Goal: Task Accomplishment & Management: Manage account settings

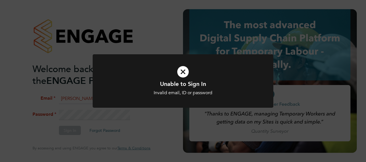
click at [185, 71] on icon at bounding box center [183, 72] width 150 height 22
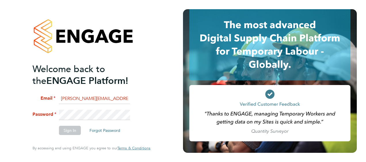
click at [117, 99] on input "billy.smith45@hotmail.com" at bounding box center [94, 99] width 71 height 10
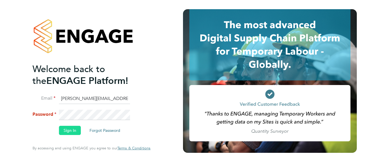
type input "billy.smith@hays.com"
click at [72, 130] on button "Sign In" at bounding box center [70, 130] width 22 height 9
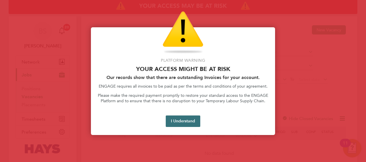
click at [184, 126] on button "I Understand" at bounding box center [183, 122] width 35 height 12
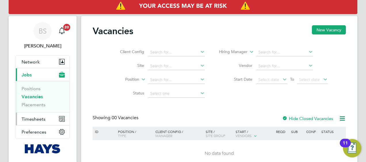
click at [26, 123] on button "Timesheets" at bounding box center [43, 119] width 54 height 13
click at [175, 52] on input at bounding box center [176, 52] width 57 height 8
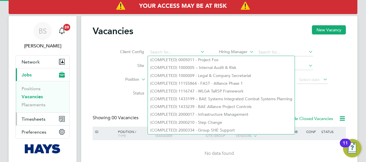
click at [36, 117] on span "Timesheets" at bounding box center [34, 119] width 24 height 5
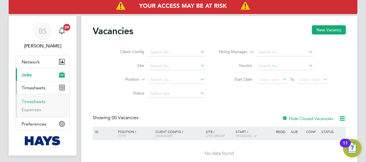
click at [41, 100] on link "Timesheets" at bounding box center [34, 101] width 24 height 5
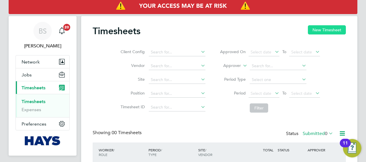
click at [330, 28] on button "New Timesheet" at bounding box center [327, 29] width 38 height 9
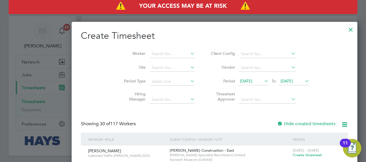
scroll to position [983, 223]
click at [150, 52] on input at bounding box center [172, 54] width 45 height 8
type input "[PERSON_NAME]"
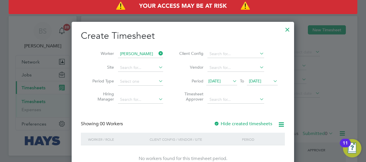
scroll to position [12, 0]
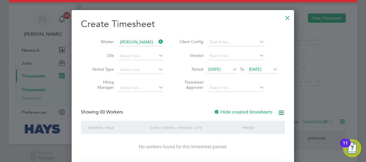
click at [255, 68] on span "[DATE]" at bounding box center [255, 69] width 12 height 5
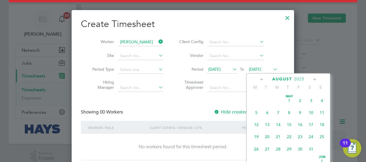
scroll to position [222, 0]
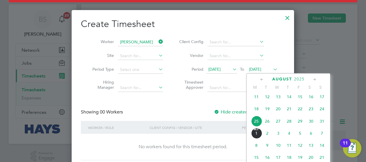
click at [302, 123] on span "29" at bounding box center [300, 121] width 11 height 11
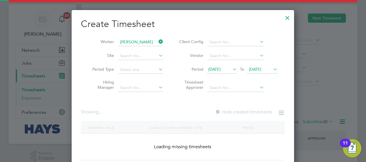
scroll to position [162, 223]
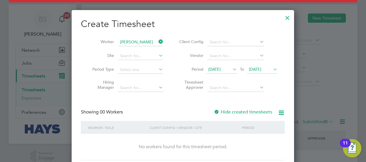
click at [224, 111] on label "Hide created timesheets" at bounding box center [243, 112] width 58 height 6
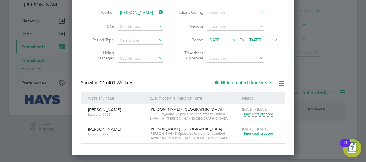
scroll to position [43, 0]
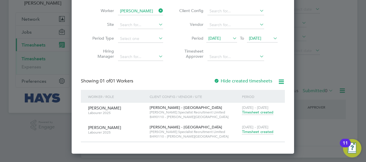
click at [250, 132] on span "Timesheet created" at bounding box center [257, 132] width 31 height 5
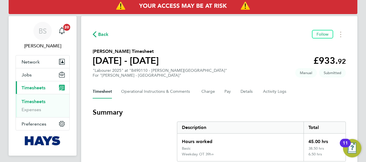
click at [25, 101] on link "Timesheets" at bounding box center [34, 101] width 24 height 5
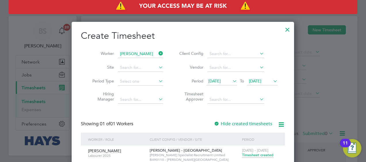
click at [158, 52] on icon at bounding box center [158, 54] width 0 height 8
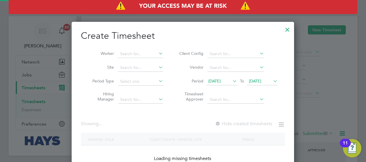
scroll to position [983, 223]
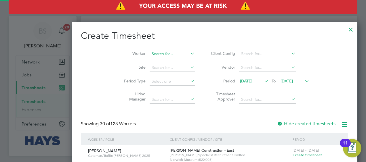
click at [150, 56] on input at bounding box center [172, 54] width 45 height 8
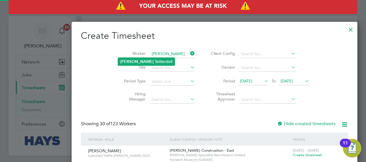
click at [155, 61] on b "Tott" at bounding box center [158, 61] width 7 height 5
type input "[PERSON_NAME]"
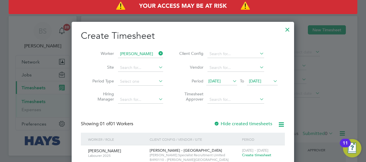
scroll to position [155, 223]
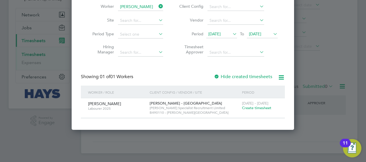
click at [252, 107] on span "Create timesheet" at bounding box center [256, 108] width 29 height 5
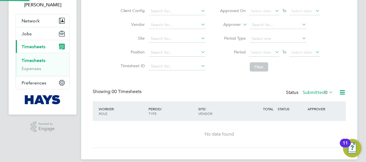
scroll to position [26, 0]
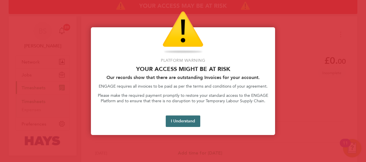
click at [191, 119] on button "I Understand" at bounding box center [183, 122] width 35 height 12
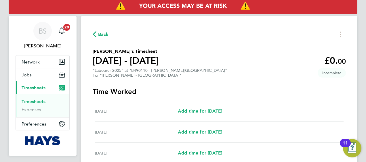
drag, startPoint x: 35, startPoint y: 101, endPoint x: 79, endPoint y: 82, distance: 48.5
click at [35, 101] on link "Timesheets" at bounding box center [34, 101] width 24 height 5
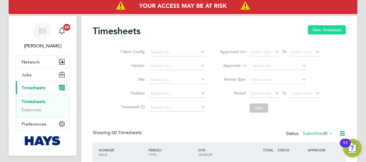
click at [321, 30] on button "New Timesheet" at bounding box center [327, 29] width 38 height 9
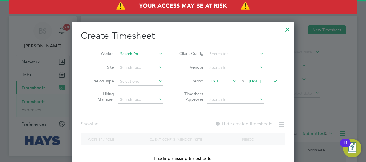
scroll to position [983, 223]
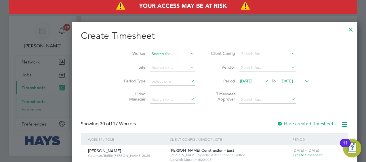
click at [150, 54] on input at bounding box center [172, 54] width 45 height 8
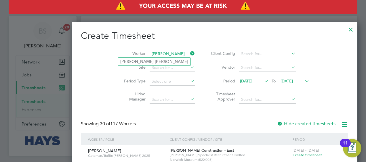
type input "[PERSON_NAME]"
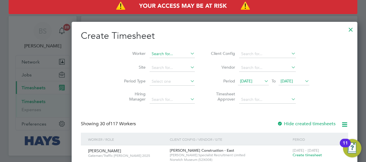
click at [150, 52] on input at bounding box center [172, 54] width 45 height 8
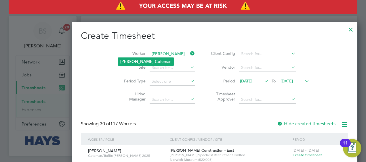
click at [147, 62] on li "[PERSON_NAME]" at bounding box center [146, 62] width 56 height 8
type input "[PERSON_NAME]"
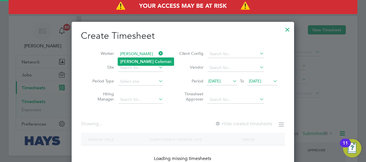
scroll to position [162, 223]
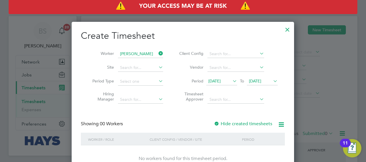
click at [221, 82] on span "[DATE]" at bounding box center [214, 81] width 12 height 5
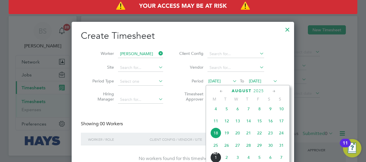
click at [141, 114] on div "Create Timesheet Worker [PERSON_NAME] Site Period Type Hiring Manager Client Co…" at bounding box center [183, 101] width 204 height 143
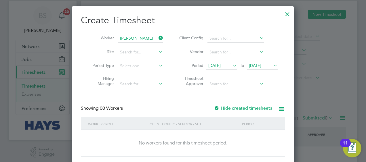
scroll to position [29, 0]
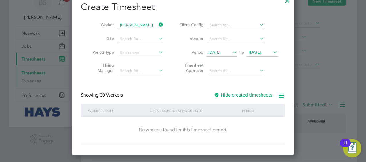
click at [223, 92] on label "Hide created timesheets" at bounding box center [243, 95] width 58 height 6
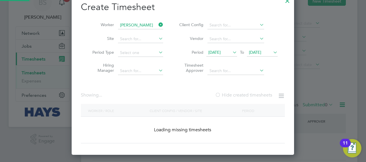
click at [223, 92] on label "Hide created timesheets" at bounding box center [243, 95] width 57 height 6
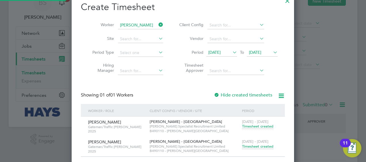
scroll to position [175, 223]
click at [261, 145] on span "Timesheet created" at bounding box center [257, 146] width 31 height 5
click at [254, 147] on span "Timesheet created" at bounding box center [257, 146] width 31 height 5
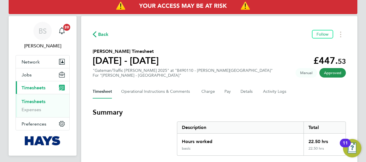
click at [36, 102] on link "Timesheets" at bounding box center [34, 101] width 24 height 5
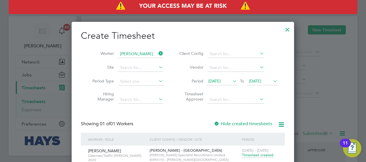
click at [158, 54] on icon at bounding box center [158, 54] width 0 height 8
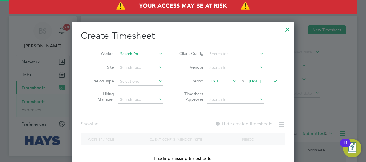
click at [149, 54] on input at bounding box center [140, 54] width 45 height 8
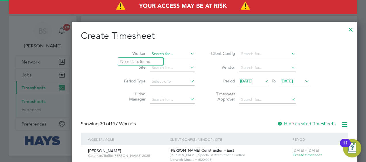
scroll to position [983, 223]
click at [147, 69] on li "[DATE][PERSON_NAME]" at bounding box center [153, 70] width 71 height 8
type input "[DATE][PERSON_NAME]"
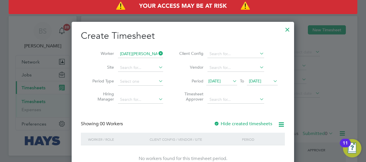
scroll to position [162, 223]
click at [240, 124] on label "Hide created timesheets" at bounding box center [243, 124] width 58 height 6
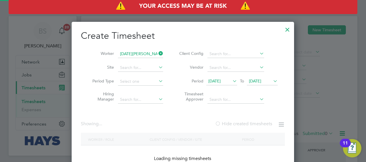
click at [240, 124] on label "Hide created timesheets" at bounding box center [243, 124] width 57 height 6
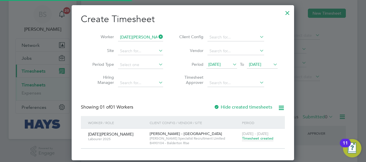
scroll to position [0, 0]
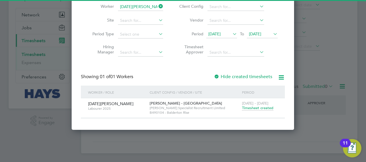
click at [253, 109] on span "Timesheet created" at bounding box center [257, 108] width 31 height 5
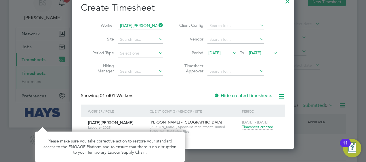
click at [259, 52] on span "[DATE]" at bounding box center [255, 52] width 12 height 5
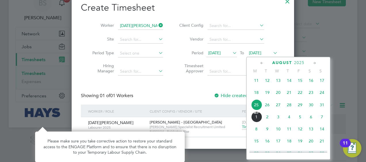
click at [301, 107] on span "29" at bounding box center [300, 105] width 11 height 11
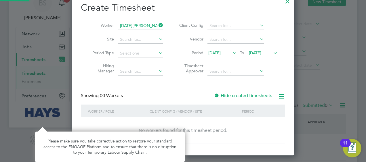
drag, startPoint x: 236, startPoint y: 54, endPoint x: 230, endPoint y: 52, distance: 5.9
click at [232, 54] on icon at bounding box center [232, 53] width 0 height 8
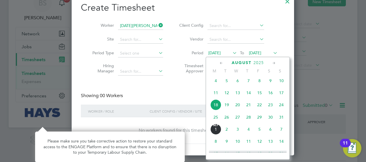
click at [269, 109] on span "23" at bounding box center [270, 105] width 11 height 11
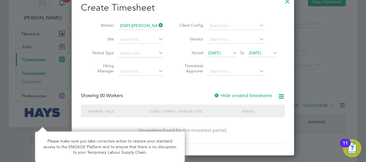
click at [236, 95] on label "Hide created timesheets" at bounding box center [243, 96] width 58 height 6
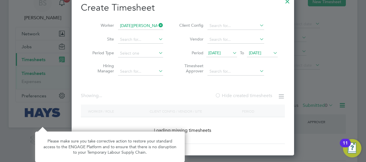
click at [236, 95] on label "Hide created timesheets" at bounding box center [243, 96] width 57 height 6
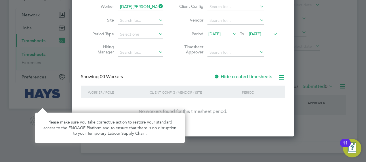
click at [237, 77] on label "Hide created timesheets" at bounding box center [243, 77] width 58 height 6
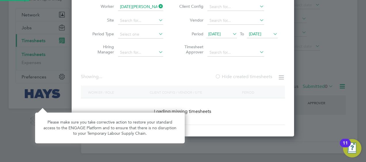
click at [237, 77] on label "Hide created timesheets" at bounding box center [243, 77] width 57 height 6
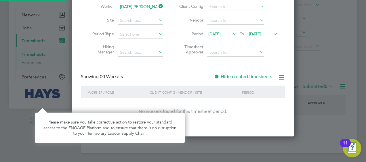
click at [234, 81] on div "Showing 00 Workers Hide created timesheets" at bounding box center [183, 80] width 204 height 12
click at [233, 78] on label "Hide created timesheets" at bounding box center [243, 77] width 58 height 6
click at [221, 34] on span "[DATE]" at bounding box center [214, 33] width 12 height 5
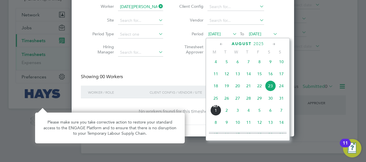
click at [269, 86] on span "23" at bounding box center [270, 86] width 11 height 11
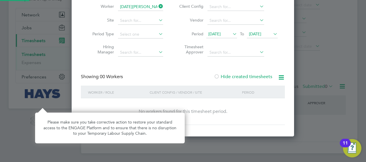
click at [267, 74] on div "Hide created timesheets" at bounding box center [244, 77] width 60 height 6
click at [265, 77] on label "Hide created timesheets" at bounding box center [243, 77] width 58 height 6
drag, startPoint x: 264, startPoint y: 77, endPoint x: 262, endPoint y: 72, distance: 4.9
click at [264, 76] on label "Hide created timesheets" at bounding box center [243, 77] width 58 height 6
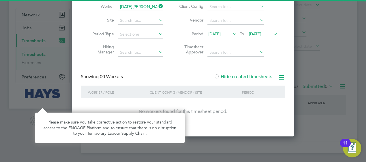
click at [232, 33] on icon at bounding box center [232, 34] width 0 height 8
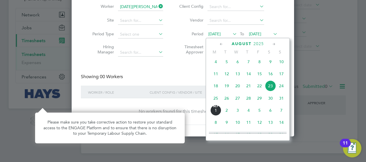
drag, startPoint x: 257, startPoint y: 79, endPoint x: 259, endPoint y: 76, distance: 3.7
click at [257, 79] on span "15" at bounding box center [259, 74] width 11 height 11
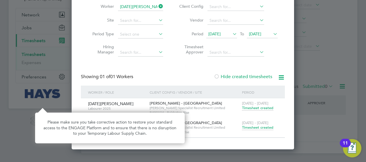
click at [232, 35] on icon at bounding box center [232, 34] width 0 height 8
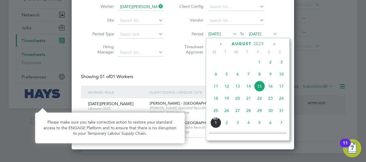
click at [272, 21] on li "Vendor" at bounding box center [227, 21] width 115 height 14
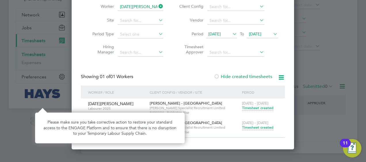
click at [230, 77] on label "Hide created timesheets" at bounding box center [243, 77] width 58 height 6
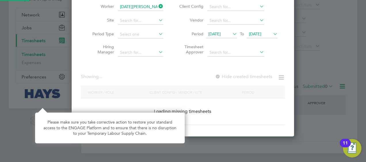
click at [230, 77] on label "Hide created timesheets" at bounding box center [243, 77] width 57 height 6
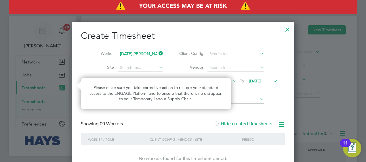
click at [158, 52] on icon at bounding box center [158, 54] width 0 height 8
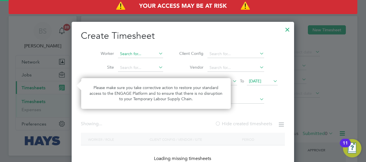
click at [129, 56] on input at bounding box center [140, 54] width 45 height 8
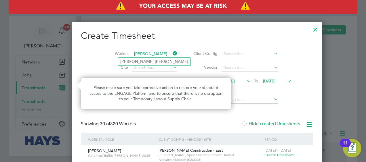
drag, startPoint x: 132, startPoint y: 63, endPoint x: 134, endPoint y: 31, distance: 32.3
click at [132, 60] on li "[PERSON_NAME]" at bounding box center [154, 62] width 73 height 8
type input "[PERSON_NAME]"
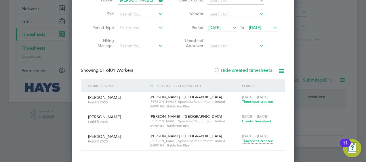
click at [252, 141] on span "Timesheet created" at bounding box center [257, 141] width 31 height 5
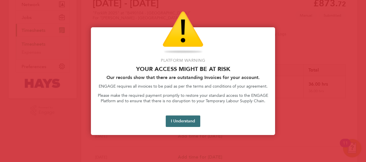
drag, startPoint x: 177, startPoint y: 123, endPoint x: 175, endPoint y: 98, distance: 24.5
click at [177, 122] on button "I Understand" at bounding box center [183, 122] width 35 height 12
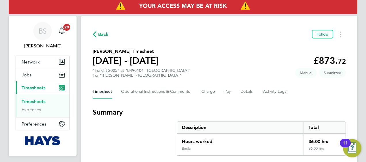
drag, startPoint x: 35, startPoint y: 100, endPoint x: 45, endPoint y: 96, distance: 11.1
click at [35, 100] on link "Timesheets" at bounding box center [34, 101] width 24 height 5
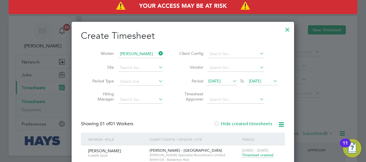
click at [158, 52] on icon at bounding box center [158, 54] width 0 height 8
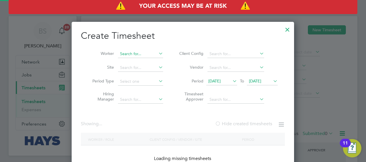
click at [145, 52] on input at bounding box center [140, 54] width 45 height 8
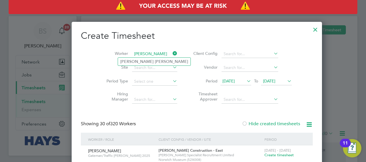
click at [142, 57] on input "[PERSON_NAME]" at bounding box center [154, 54] width 45 height 8
type input "[PERSON_NAME]"
click at [142, 58] on ul "[PERSON_NAME]" at bounding box center [154, 62] width 73 height 8
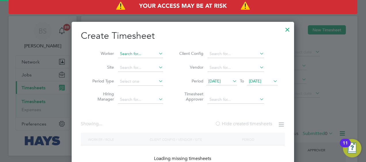
scroll to position [3, 3]
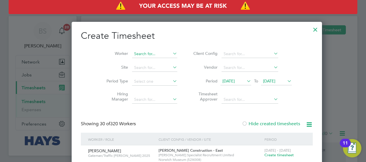
click at [143, 52] on input at bounding box center [154, 54] width 45 height 8
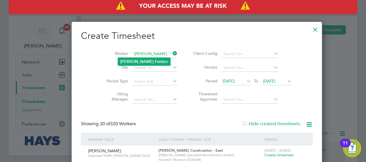
click at [155, 62] on b "Fento" at bounding box center [160, 61] width 11 height 5
type input "[PERSON_NAME]"
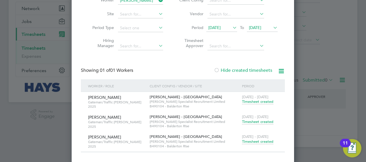
click at [257, 141] on span "Timesheet created" at bounding box center [257, 141] width 31 height 5
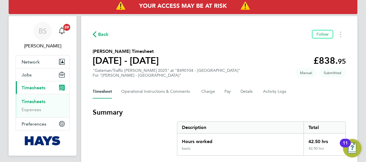
click at [39, 101] on link "Timesheets" at bounding box center [34, 101] width 24 height 5
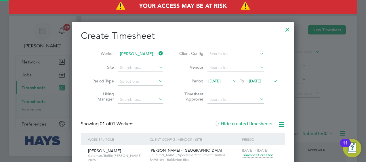
scroll to position [194, 223]
click at [158, 52] on icon at bounding box center [158, 54] width 0 height 8
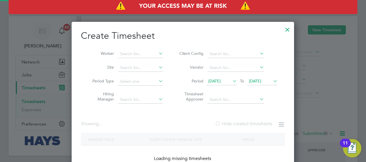
scroll to position [162, 223]
click at [141, 54] on input at bounding box center [140, 54] width 45 height 8
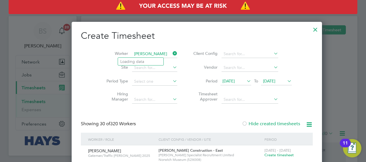
type input "[PERSON_NAME]"
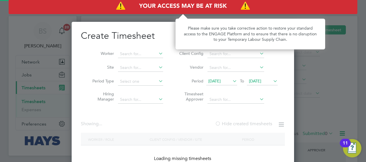
scroll to position [1861, 223]
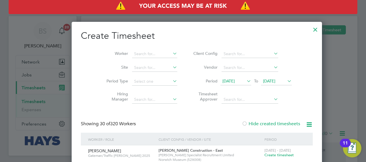
click at [145, 50] on li "Worker" at bounding box center [140, 54] width 90 height 14
click at [146, 51] on input at bounding box center [154, 54] width 45 height 8
type input "[PERSON_NAME]"
click at [147, 51] on input at bounding box center [154, 54] width 45 height 8
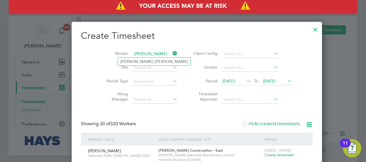
click at [146, 56] on input "[PERSON_NAME]" at bounding box center [154, 54] width 45 height 8
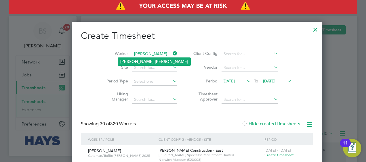
click at [155, 59] on b "[PERSON_NAME]" at bounding box center [171, 61] width 33 height 5
type input "[PERSON_NAME]"
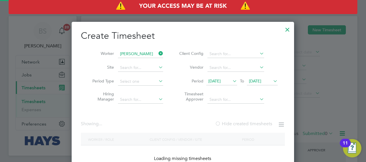
scroll to position [194, 223]
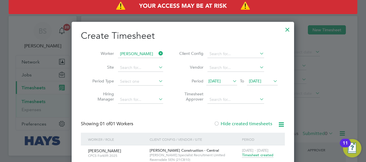
click at [243, 126] on label "Hide created timesheets" at bounding box center [243, 124] width 58 height 6
click at [242, 126] on label "Hide created timesheets" at bounding box center [243, 124] width 58 height 6
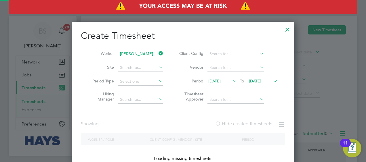
scroll to position [155, 223]
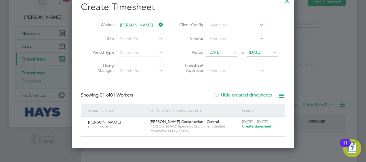
click at [261, 126] on span "Create timesheet" at bounding box center [256, 126] width 29 height 5
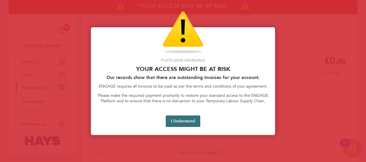
click at [172, 123] on button "I Understand" at bounding box center [183, 122] width 35 height 12
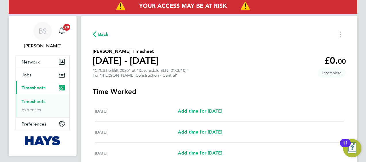
click at [36, 101] on link "Timesheets" at bounding box center [34, 101] width 24 height 5
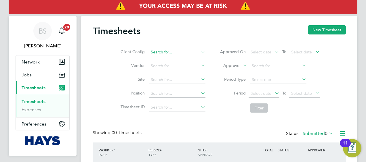
click at [172, 52] on input at bounding box center [177, 52] width 57 height 8
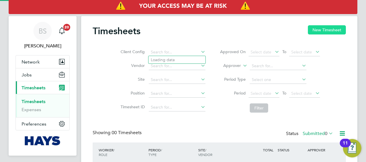
click at [320, 31] on button "New Timesheet" at bounding box center [327, 29] width 38 height 9
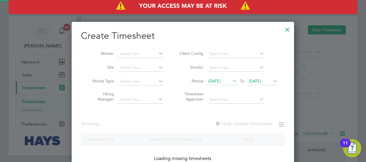
scroll to position [983, 223]
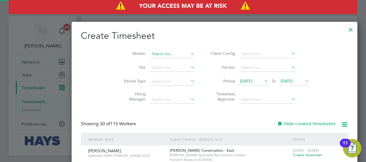
click at [150, 55] on input at bounding box center [172, 54] width 45 height 8
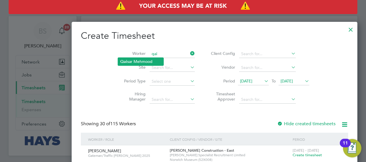
click at [141, 62] on li "Qai sar Mehmood" at bounding box center [140, 62] width 45 height 8
type input "[PERSON_NAME]"
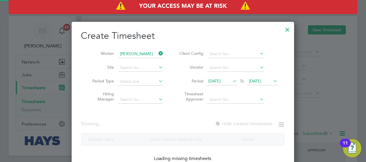
scroll to position [162, 223]
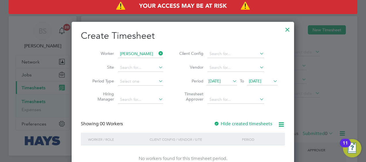
click at [221, 121] on label "Hide created timesheets" at bounding box center [243, 124] width 58 height 6
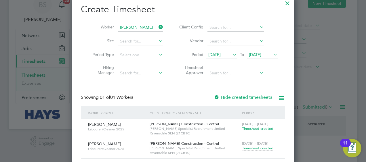
scroll to position [46, 0]
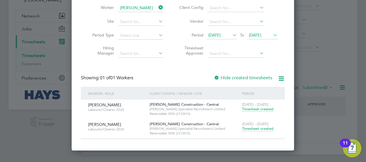
click at [255, 130] on span "Timesheet created" at bounding box center [257, 128] width 31 height 5
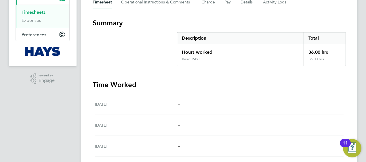
scroll to position [58, 0]
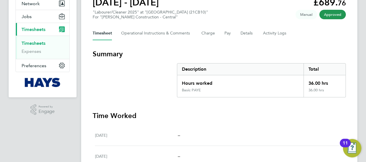
click at [33, 42] on link "Timesheets" at bounding box center [34, 43] width 24 height 5
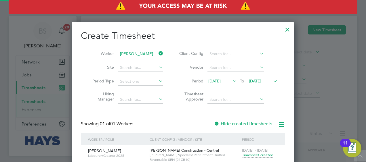
scroll to position [175, 223]
click at [158, 53] on icon at bounding box center [158, 54] width 0 height 8
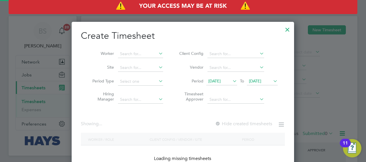
scroll to position [983, 223]
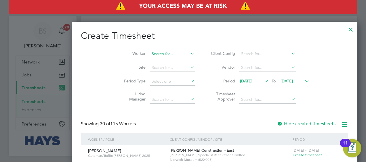
click at [150, 54] on input at bounding box center [172, 54] width 45 height 8
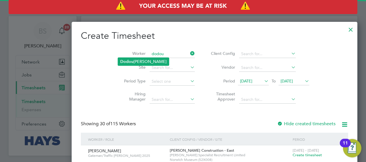
click at [138, 62] on li "[PERSON_NAME]" at bounding box center [143, 62] width 51 height 8
type input "[PERSON_NAME]"
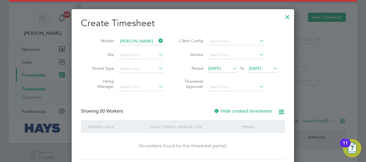
scroll to position [47, 0]
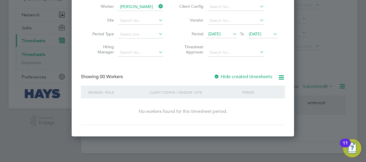
click at [225, 78] on label "Hide created timesheets" at bounding box center [243, 77] width 58 height 6
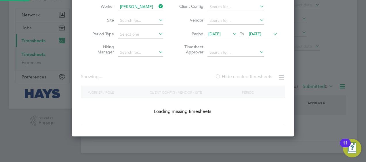
click at [225, 78] on label "Hide created timesheets" at bounding box center [243, 77] width 57 height 6
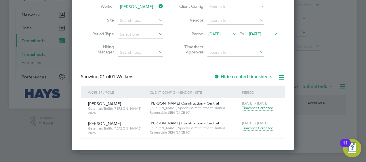
click at [247, 127] on span "Timesheet created" at bounding box center [257, 128] width 31 height 5
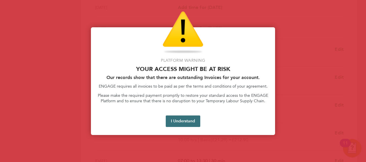
click at [184, 117] on button "I Understand" at bounding box center [183, 122] width 35 height 12
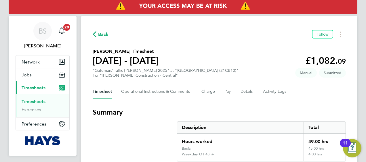
click at [35, 100] on link "Timesheets" at bounding box center [34, 101] width 24 height 5
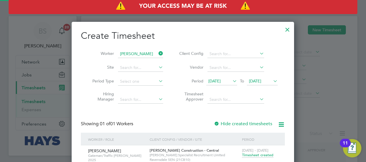
scroll to position [175, 223]
click at [158, 53] on icon at bounding box center [158, 54] width 0 height 8
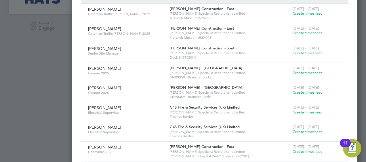
scroll to position [0, 0]
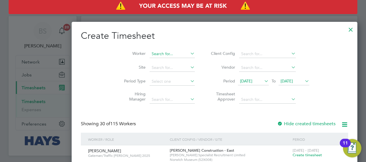
click at [150, 51] on input at bounding box center [172, 54] width 45 height 8
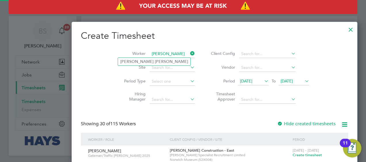
type input "[PERSON_NAME]"
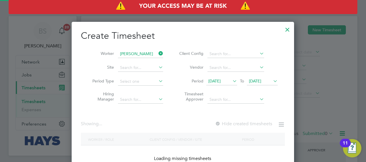
scroll to position [162, 223]
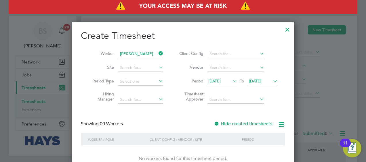
click at [241, 122] on label "Hide created timesheets" at bounding box center [243, 124] width 58 height 6
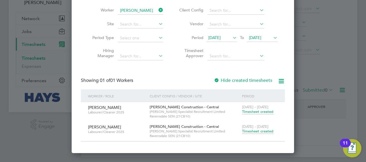
scroll to position [45, 0]
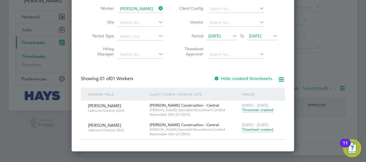
click at [247, 130] on span "Timesheet created" at bounding box center [257, 129] width 31 height 5
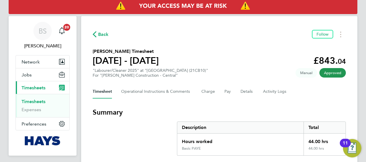
click at [34, 103] on link "Timesheets" at bounding box center [34, 101] width 24 height 5
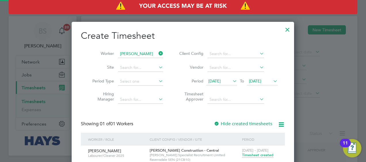
scroll to position [175, 223]
click at [158, 53] on icon at bounding box center [158, 54] width 0 height 8
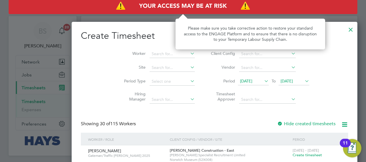
scroll to position [983, 223]
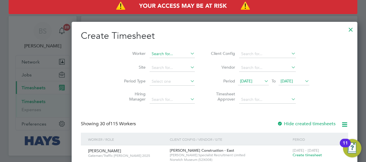
click at [150, 54] on input at bounding box center [172, 54] width 45 height 8
click at [136, 67] on li "[PERSON_NAME]" at bounding box center [144, 69] width 53 height 8
type input "[PERSON_NAME]"
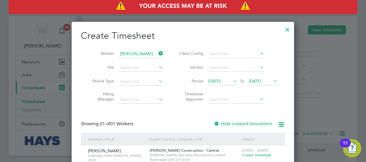
scroll to position [26, 0]
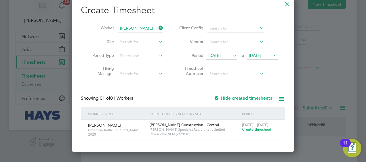
click at [257, 130] on span "Create timesheet" at bounding box center [256, 129] width 29 height 5
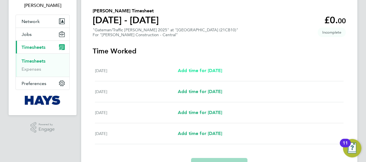
scroll to position [41, 0]
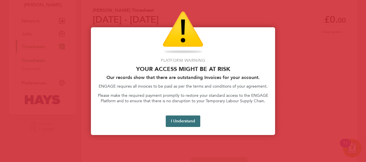
click at [181, 122] on button "I Understand" at bounding box center [183, 122] width 35 height 12
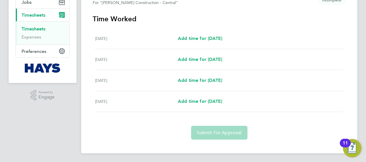
scroll to position [0, 0]
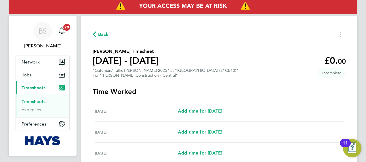
click at [32, 103] on link "Timesheets" at bounding box center [34, 101] width 24 height 5
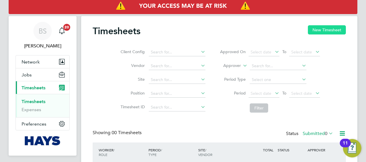
click at [323, 29] on button "New Timesheet" at bounding box center [327, 29] width 38 height 9
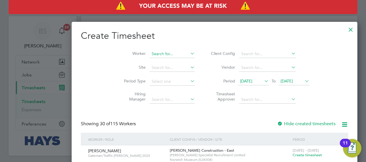
scroll to position [983, 223]
click at [150, 51] on input at bounding box center [172, 54] width 45 height 8
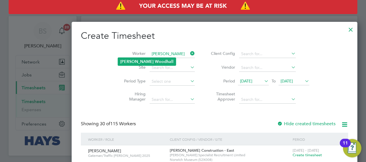
click at [155, 60] on b "Woodhall" at bounding box center [164, 61] width 19 height 5
type input "[PERSON_NAME]"
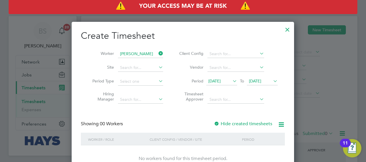
scroll to position [13, 0]
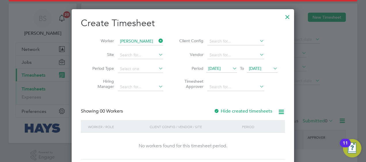
click at [227, 111] on label "Hide created timesheets" at bounding box center [243, 112] width 58 height 6
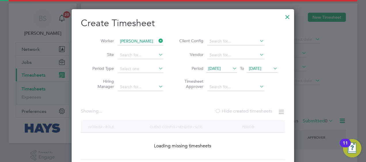
scroll to position [162, 223]
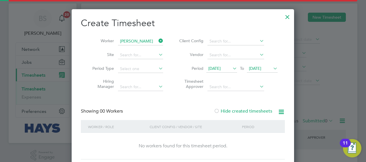
click at [227, 111] on label "Hide created timesheets" at bounding box center [243, 112] width 58 height 6
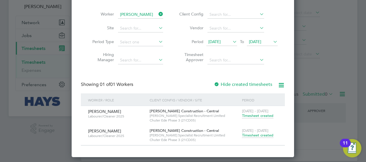
scroll to position [40, 0]
click at [248, 136] on span "Timesheet created" at bounding box center [257, 135] width 31 height 5
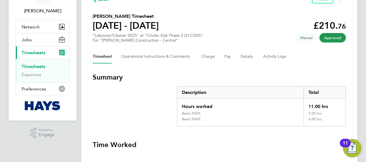
scroll to position [38, 0]
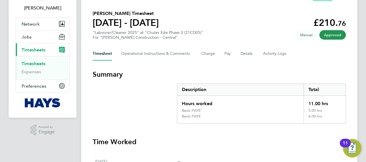
click at [40, 64] on link "Timesheets" at bounding box center [34, 63] width 24 height 5
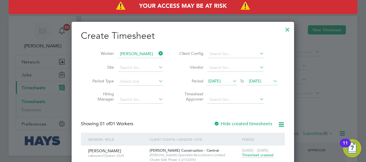
click at [158, 54] on icon at bounding box center [158, 54] width 0 height 8
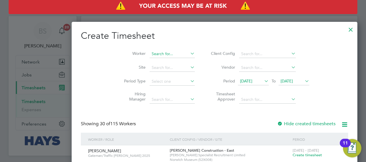
scroll to position [983, 223]
click at [150, 56] on input at bounding box center [172, 54] width 45 height 8
type input "riyaz"
click at [150, 55] on input at bounding box center [172, 54] width 45 height 8
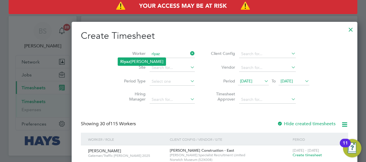
click at [150, 58] on li "[PERSON_NAME]" at bounding box center [142, 62] width 48 height 8
type input "[PERSON_NAME]"
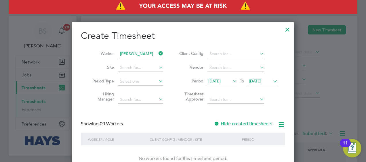
click at [235, 125] on label "Hide created timesheets" at bounding box center [243, 124] width 58 height 6
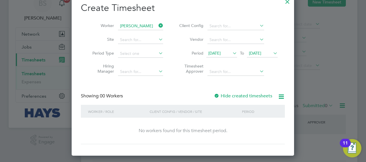
click at [236, 96] on label "Hide created timesheets" at bounding box center [243, 96] width 58 height 6
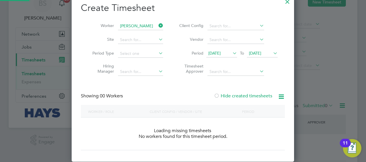
scroll to position [162, 223]
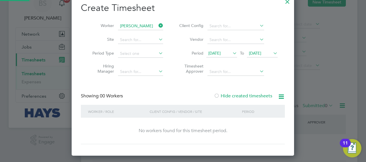
click at [236, 96] on label "Hide created timesheets" at bounding box center [243, 96] width 58 height 6
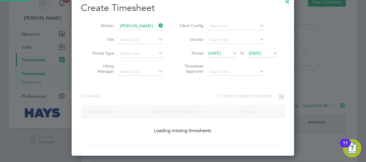
click at [236, 96] on label "Hide created timesheets" at bounding box center [243, 96] width 57 height 6
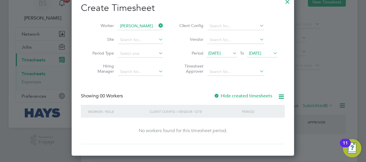
click at [261, 54] on span "[DATE]" at bounding box center [255, 53] width 12 height 5
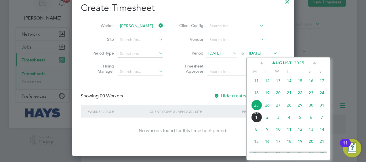
click at [268, 119] on span "2" at bounding box center [267, 117] width 11 height 11
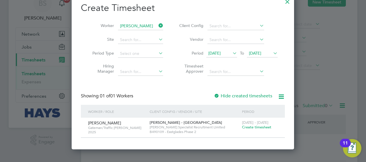
click at [259, 94] on label "Hide created timesheets" at bounding box center [243, 96] width 58 height 6
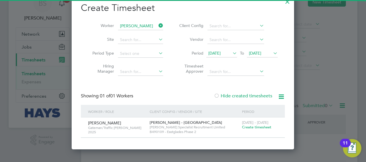
click at [259, 94] on label "Hide created timesheets" at bounding box center [243, 96] width 58 height 6
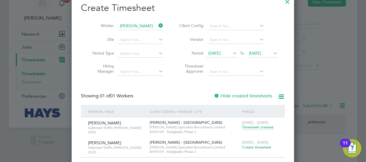
click at [249, 129] on span "Timesheet created" at bounding box center [257, 127] width 31 height 5
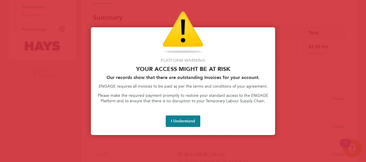
drag, startPoint x: 216, startPoint y: 155, endPoint x: 215, endPoint y: 162, distance: 7.2
click at [215, 162] on html "BS [PERSON_NAME] Notifications 20 Applications: Network Businesses Sites Worker…" at bounding box center [183, 64] width 366 height 318
drag, startPoint x: 200, startPoint y: 122, endPoint x: 195, endPoint y: 123, distance: 4.3
click at [199, 122] on button "I Understand" at bounding box center [183, 122] width 35 height 12
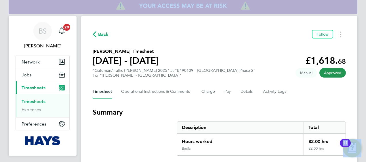
click at [37, 102] on link "Timesheets" at bounding box center [34, 101] width 24 height 5
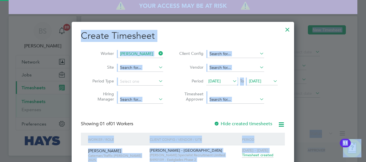
scroll to position [175, 223]
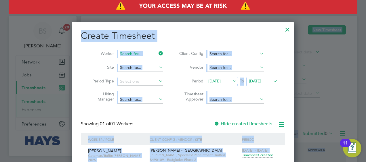
click at [142, 52] on input at bounding box center [140, 54] width 45 height 8
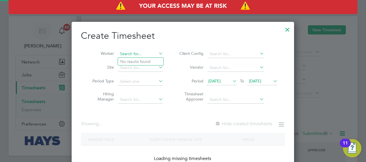
scroll to position [1110, 223]
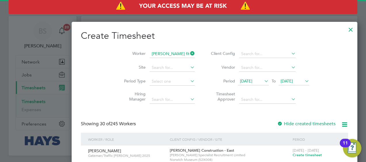
click at [143, 63] on li "[PERSON_NAME]" at bounding box center [147, 62] width 58 height 8
type input "[PERSON_NAME] [PERSON_NAME]"
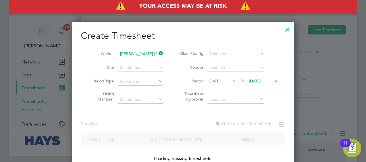
scroll to position [162, 223]
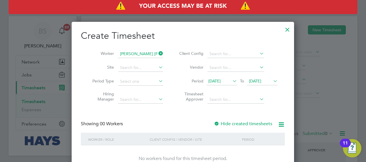
click at [230, 126] on label "Hide created timesheets" at bounding box center [243, 124] width 58 height 6
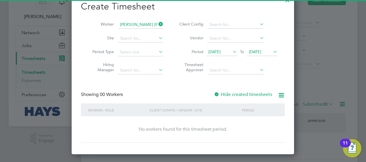
scroll to position [30, 0]
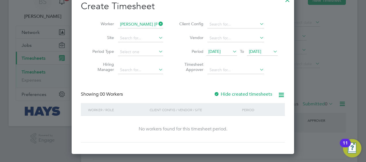
click at [158, 24] on icon at bounding box center [158, 24] width 0 height 8
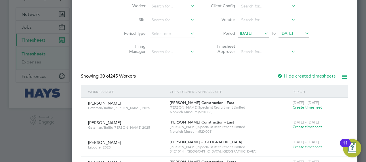
scroll to position [18, 0]
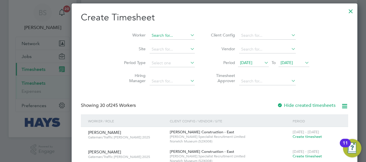
click at [150, 34] on input at bounding box center [172, 36] width 45 height 8
type input "[PERSON_NAME]"
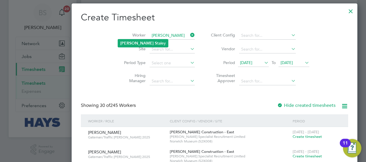
click at [144, 43] on li "[PERSON_NAME]" at bounding box center [143, 43] width 50 height 8
type input "[PERSON_NAME]"
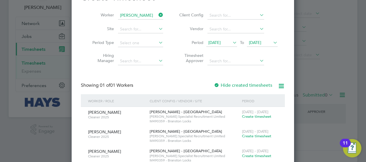
scroll to position [47, 0]
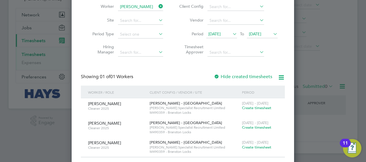
click at [251, 124] on span "[DATE] - [DATE]" at bounding box center [255, 123] width 26 height 5
click at [252, 128] on span "Create timesheet" at bounding box center [256, 127] width 29 height 5
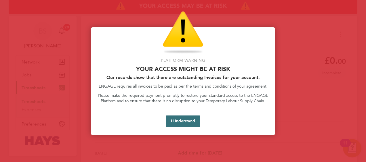
click at [189, 120] on button "I Understand" at bounding box center [183, 122] width 35 height 12
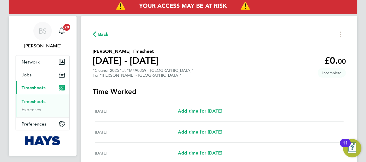
click at [33, 102] on link "Timesheets" at bounding box center [34, 101] width 24 height 5
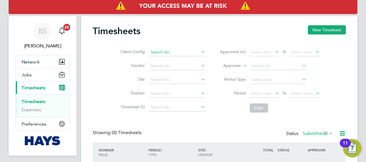
click at [165, 54] on input at bounding box center [177, 52] width 57 height 8
type input "[PERSON_NAME]"
click at [177, 50] on input at bounding box center [177, 52] width 57 height 8
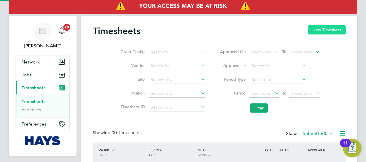
drag, startPoint x: 330, startPoint y: 31, endPoint x: 323, endPoint y: 29, distance: 6.8
click at [326, 29] on button "New Timesheet" at bounding box center [327, 29] width 38 height 9
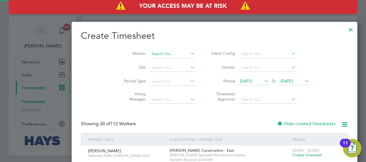
scroll to position [983, 223]
click at [150, 54] on input at bounding box center [172, 54] width 45 height 8
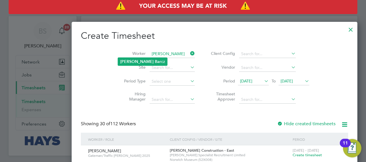
click at [126, 62] on b "[PERSON_NAME]" at bounding box center [136, 61] width 33 height 5
type input "[PERSON_NAME]"
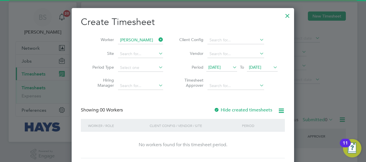
scroll to position [14, 0]
click at [221, 112] on label "Hide created timesheets" at bounding box center [243, 110] width 58 height 6
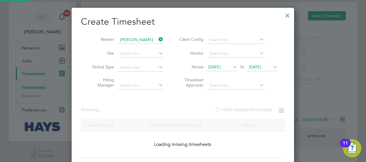
scroll to position [162, 223]
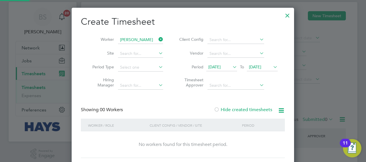
click at [222, 112] on label "Hide created timesheets" at bounding box center [243, 110] width 58 height 6
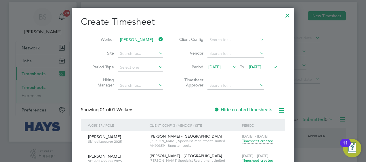
scroll to position [34, 0]
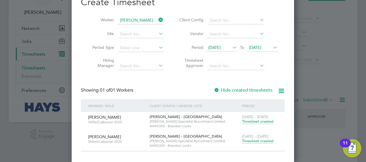
click at [249, 142] on span "Timesheet created" at bounding box center [257, 141] width 31 height 5
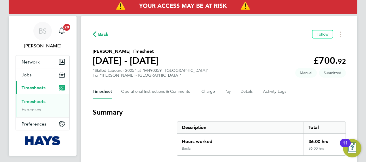
click at [31, 103] on link "Timesheets" at bounding box center [34, 101] width 24 height 5
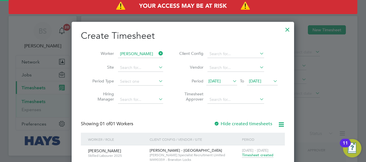
scroll to position [175, 223]
click at [158, 53] on icon at bounding box center [158, 54] width 0 height 8
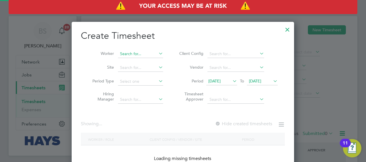
click at [143, 55] on input at bounding box center [140, 54] width 45 height 8
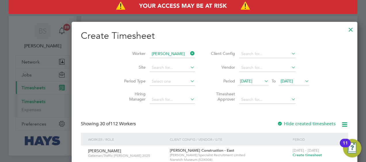
drag, startPoint x: 138, startPoint y: 63, endPoint x: 136, endPoint y: 60, distance: 3.6
click at [155, 62] on b "[PERSON_NAME]" at bounding box center [171, 61] width 33 height 5
type input "[PERSON_NAME]"
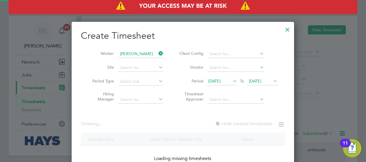
scroll to position [162, 223]
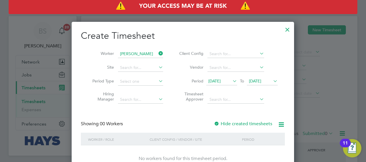
click at [237, 123] on label "Hide created timesheets" at bounding box center [243, 124] width 58 height 6
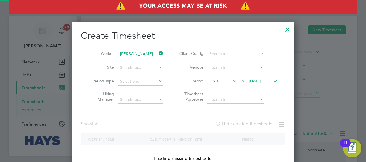
click at [237, 124] on label "Hide created timesheets" at bounding box center [243, 124] width 57 height 6
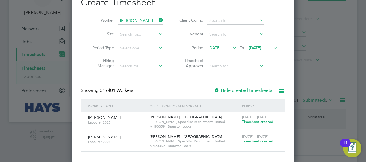
scroll to position [47, 0]
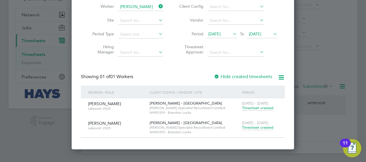
click at [253, 129] on span "Timesheet created" at bounding box center [257, 127] width 31 height 5
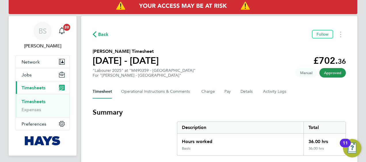
drag, startPoint x: 40, startPoint y: 103, endPoint x: 43, endPoint y: 101, distance: 4.0
click at [40, 103] on link "Timesheets" at bounding box center [34, 101] width 24 height 5
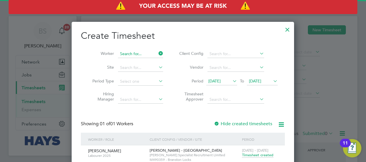
click at [156, 53] on input at bounding box center [140, 54] width 45 height 8
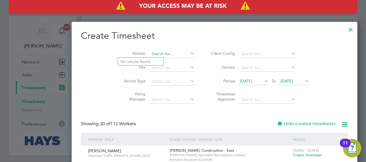
scroll to position [983, 223]
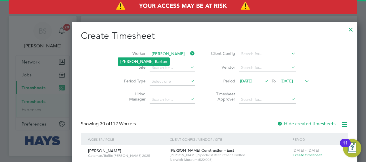
click at [135, 63] on li "[PERSON_NAME] rton" at bounding box center [144, 62] width 52 height 8
type input "[PERSON_NAME]"
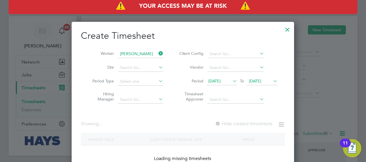
scroll to position [162, 223]
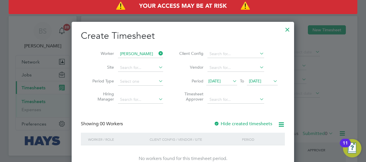
click at [237, 125] on label "Hide created timesheets" at bounding box center [243, 124] width 58 height 6
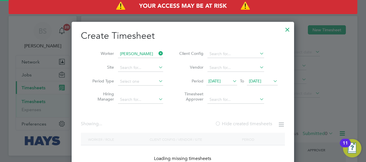
click at [237, 125] on label "Hide created timesheets" at bounding box center [243, 124] width 57 height 6
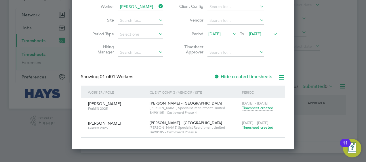
click at [251, 127] on span "Timesheet created" at bounding box center [257, 127] width 31 height 5
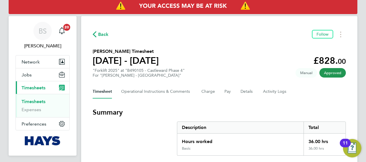
click at [216, 86] on div "Timesheet Operational Instructions & Comments Charge Pay Details Activity Logs" at bounding box center [219, 92] width 253 height 14
click at [40, 103] on link "Timesheets" at bounding box center [34, 101] width 24 height 5
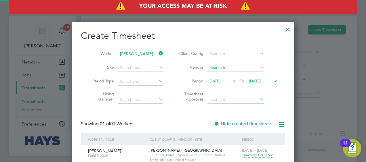
scroll to position [175, 223]
click at [158, 53] on icon at bounding box center [158, 54] width 0 height 8
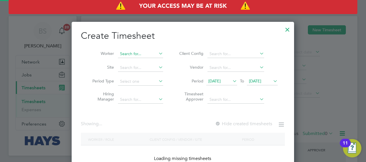
click at [140, 56] on input at bounding box center [140, 54] width 45 height 8
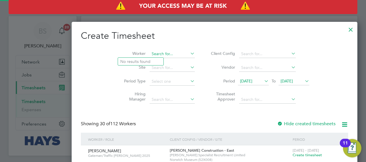
scroll to position [983, 223]
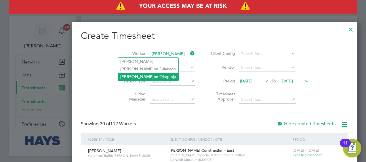
click at [141, 73] on li "[PERSON_NAME] on [PERSON_NAME]" at bounding box center [148, 77] width 60 height 8
type input "[PERSON_NAME]"
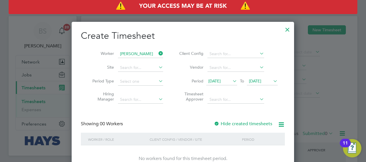
click at [225, 121] on div "Hide created timesheets" at bounding box center [244, 124] width 60 height 6
click at [225, 122] on label "Hide created timesheets" at bounding box center [243, 124] width 58 height 6
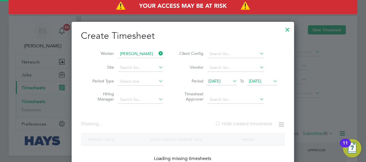
click at [225, 122] on label "Hide created timesheets" at bounding box center [243, 124] width 57 height 6
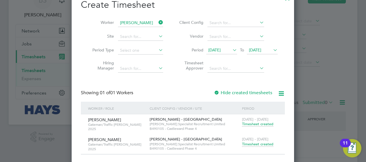
click at [246, 145] on span "Timesheet created" at bounding box center [257, 144] width 31 height 5
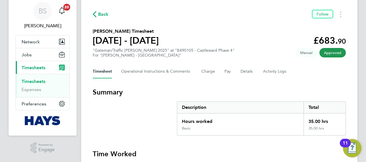
click at [37, 80] on link "Timesheets" at bounding box center [34, 81] width 24 height 5
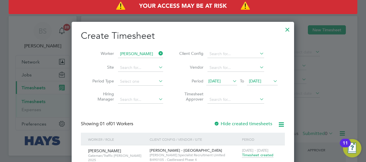
click at [158, 51] on icon at bounding box center [158, 54] width 0 height 8
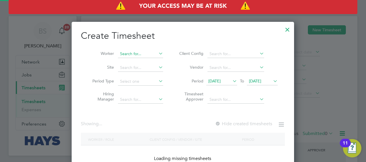
click at [144, 54] on input at bounding box center [140, 54] width 45 height 8
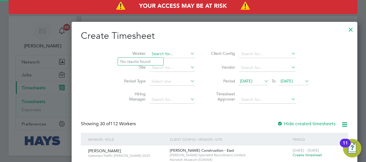
scroll to position [3, 3]
type input "ras"
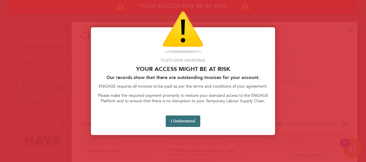
click at [194, 125] on button "I Understand" at bounding box center [183, 122] width 35 height 12
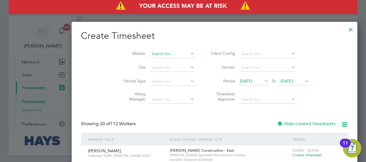
click at [150, 52] on input at bounding box center [172, 54] width 45 height 8
click at [138, 61] on li "[PERSON_NAME]" at bounding box center [153, 62] width 71 height 8
type input "[PERSON_NAME]"
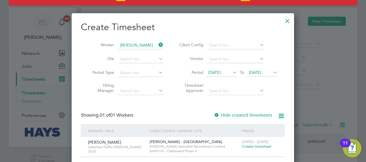
click at [245, 146] on span "Create timesheet" at bounding box center [256, 146] width 29 height 5
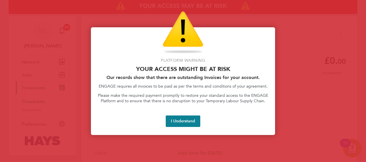
click at [187, 123] on button "I Understand" at bounding box center [183, 122] width 35 height 12
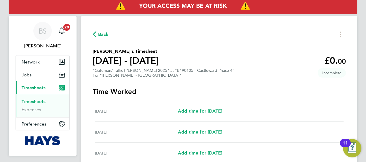
click at [34, 101] on link "Timesheets" at bounding box center [34, 101] width 24 height 5
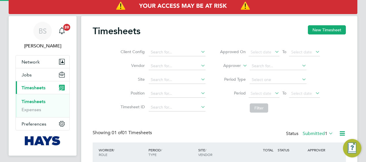
scroll to position [14, 50]
click at [329, 27] on button "New Timesheet" at bounding box center [327, 29] width 38 height 9
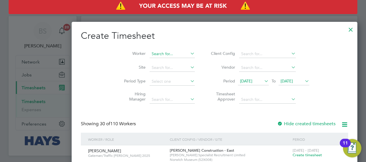
scroll to position [1002, 223]
click at [150, 52] on input at bounding box center [172, 54] width 45 height 8
click at [141, 61] on b "[PERSON_NAME]" at bounding box center [147, 61] width 33 height 5
type input "[PERSON_NAME]"
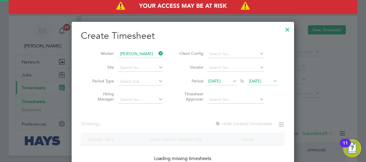
scroll to position [155, 223]
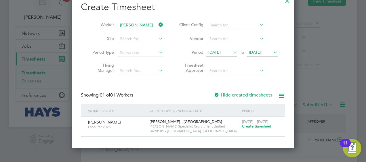
click at [257, 125] on span "Create timesheet" at bounding box center [256, 126] width 29 height 5
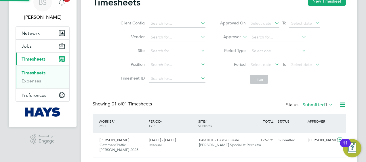
scroll to position [22, 0]
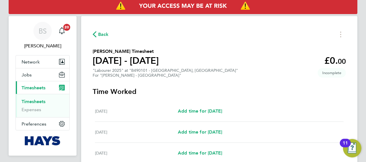
click at [35, 100] on link "Timesheets" at bounding box center [34, 101] width 24 height 5
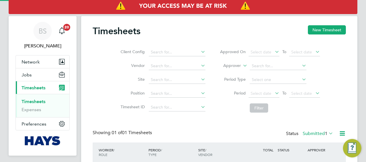
scroll to position [14, 50]
click at [310, 31] on button "New Timesheet" at bounding box center [327, 29] width 38 height 9
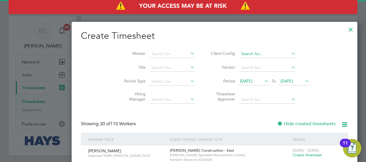
scroll to position [1002, 223]
click at [150, 52] on input at bounding box center [172, 54] width 45 height 8
click at [150, 54] on input at bounding box center [172, 54] width 45 height 8
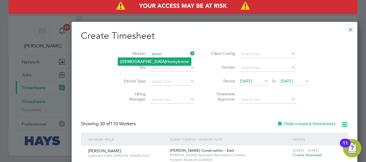
click at [130, 61] on b "[DEMOGRAPHIC_DATA]" at bounding box center [143, 61] width 46 height 5
type input "[PERSON_NAME]"
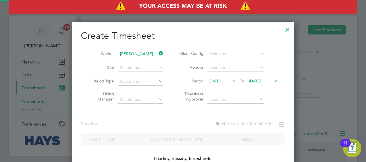
scroll to position [162, 223]
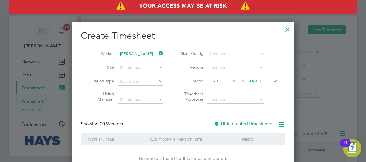
click at [253, 122] on label "Hide created timesheets" at bounding box center [243, 124] width 58 height 6
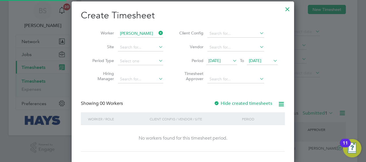
scroll to position [44, 0]
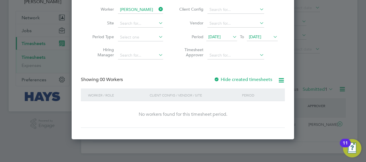
click at [261, 37] on span "[DATE]" at bounding box center [255, 36] width 12 height 5
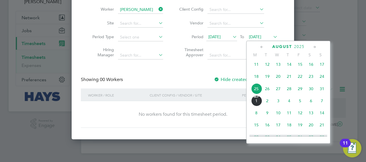
click at [257, 104] on span "[DATE]" at bounding box center [256, 101] width 11 height 11
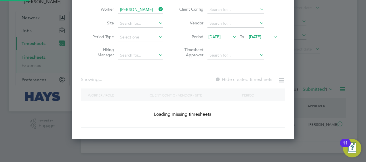
scroll to position [155, 223]
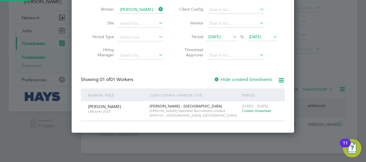
click at [237, 80] on label "Hide created timesheets" at bounding box center [243, 80] width 58 height 6
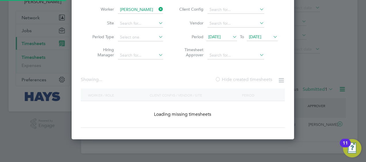
scroll to position [162, 223]
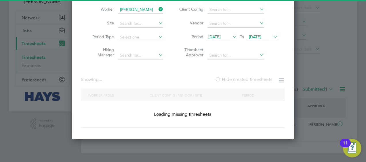
click at [237, 80] on label "Hide created timesheets" at bounding box center [243, 80] width 57 height 6
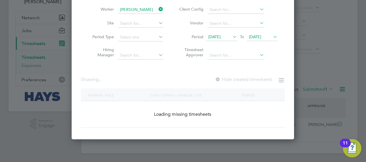
scroll to position [175, 223]
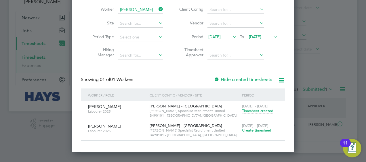
click at [255, 110] on span "Timesheet created" at bounding box center [257, 111] width 31 height 5
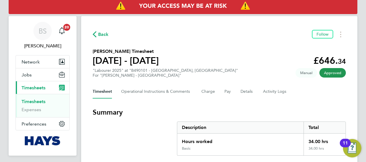
click at [37, 103] on link "Timesheets" at bounding box center [34, 101] width 24 height 5
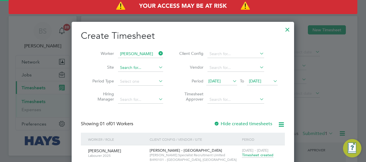
scroll to position [3, 3]
click at [158, 52] on icon at bounding box center [158, 54] width 0 height 8
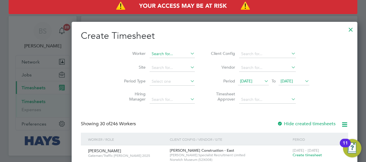
click at [150, 54] on input at bounding box center [172, 54] width 45 height 8
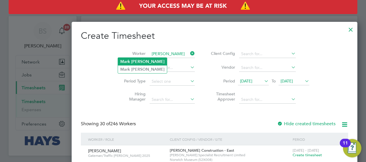
click at [137, 65] on li "[PERSON_NAME]" at bounding box center [142, 62] width 49 height 8
type input "[PERSON_NAME]"
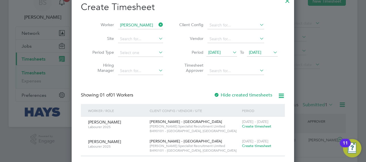
click at [256, 129] on span "Create timesheet" at bounding box center [256, 126] width 29 height 5
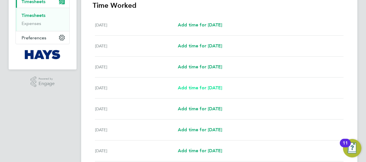
click at [196, 86] on span "Add time for [DATE]" at bounding box center [200, 87] width 44 height 5
select select "30"
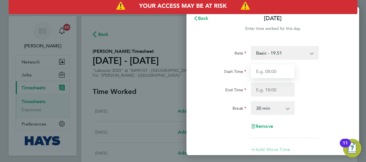
click at [273, 70] on input "Start Time" at bounding box center [273, 72] width 44 height 14
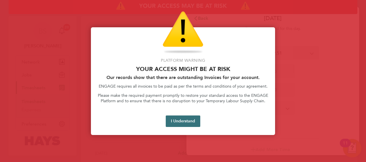
click at [180, 120] on button "I Understand" at bounding box center [183, 122] width 35 height 12
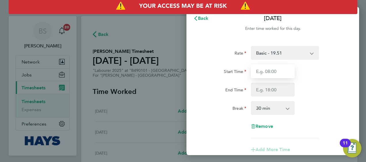
click at [275, 71] on input "Start Time" at bounding box center [273, 72] width 44 height 14
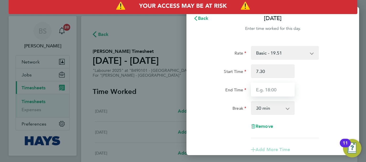
type input "07:30"
click at [274, 91] on input "End Time" at bounding box center [273, 90] width 44 height 14
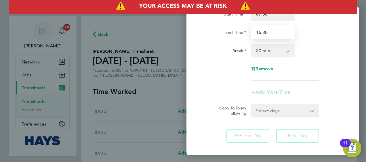
scroll to position [86, 0]
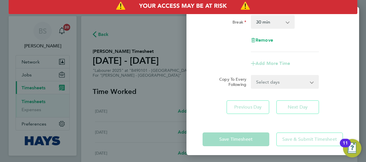
type input "16:30"
click at [276, 80] on form "Rate Basic - 19.51 Weekday OT 39h+ - 28.12 Sat first 4h - 28.12 Sat after 4h - …" at bounding box center [273, 24] width 141 height 129
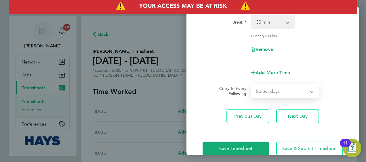
select select "DAY"
click at [252, 85] on select "Select days Day [DATE] [DATE] [DATE]" at bounding box center [282, 91] width 60 height 13
select select "[DATE]"
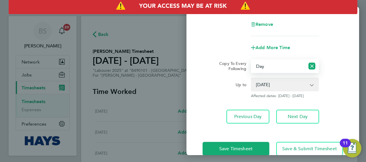
scroll to position [123, 0]
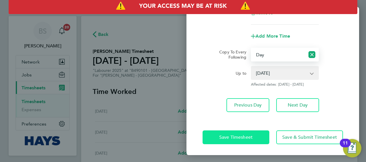
click at [254, 131] on button "Save Timesheet" at bounding box center [236, 138] width 67 height 14
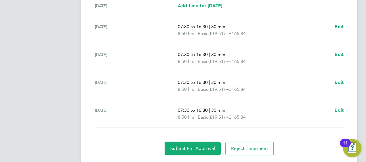
scroll to position [246, 0]
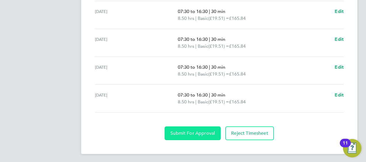
click at [208, 132] on span "Submit For Approval" at bounding box center [192, 134] width 45 height 6
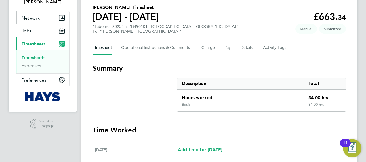
scroll to position [0, 0]
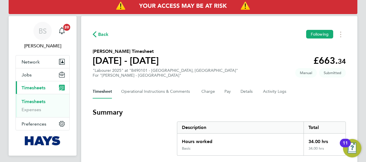
click at [33, 103] on link "Timesheets" at bounding box center [34, 101] width 24 height 5
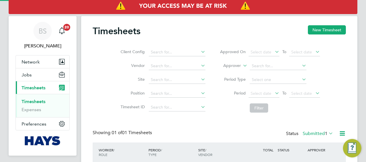
scroll to position [14, 50]
click at [156, 50] on input at bounding box center [177, 52] width 57 height 8
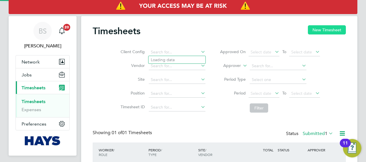
click at [329, 32] on button "New Timesheet" at bounding box center [327, 29] width 38 height 9
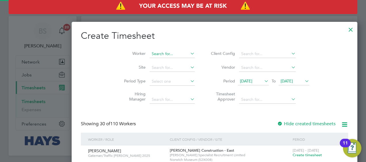
scroll to position [1002, 223]
click at [150, 56] on input at bounding box center [172, 54] width 45 height 8
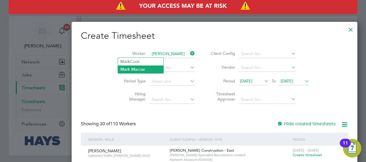
click at [143, 70] on li "[PERSON_NAME]" at bounding box center [140, 70] width 45 height 8
type input "[PERSON_NAME]"
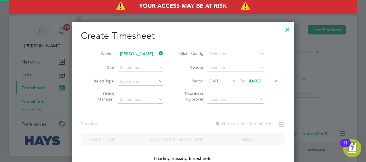
scroll to position [155, 223]
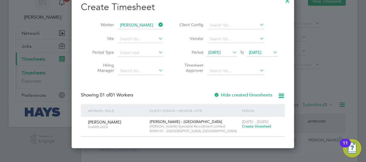
click at [255, 127] on span "Create timesheet" at bounding box center [256, 126] width 29 height 5
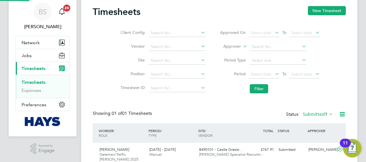
scroll to position [14, 50]
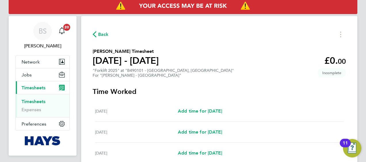
drag, startPoint x: 35, startPoint y: 101, endPoint x: 42, endPoint y: 99, distance: 7.4
click at [35, 101] on link "Timesheets" at bounding box center [34, 101] width 24 height 5
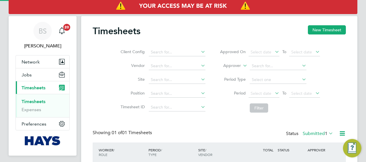
scroll to position [14, 50]
click at [165, 52] on input at bounding box center [177, 52] width 57 height 8
click at [330, 25] on div "Timesheets New Timesheet Client Config Vendor Site Position Timesheet ID Approv…" at bounding box center [219, 107] width 276 height 182
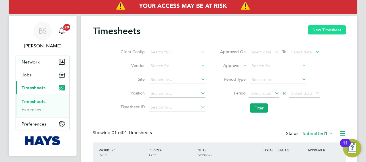
click at [309, 31] on button "New Timesheet" at bounding box center [327, 29] width 38 height 9
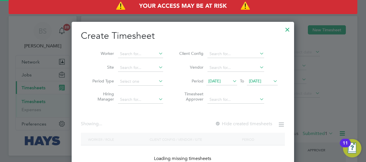
scroll to position [162, 223]
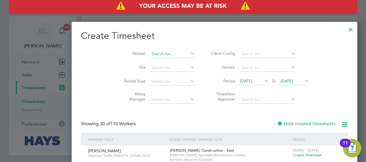
click at [150, 54] on input at bounding box center [172, 54] width 45 height 8
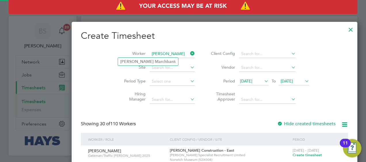
type input "[PERSON_NAME]"
click at [150, 54] on input at bounding box center [172, 54] width 45 height 8
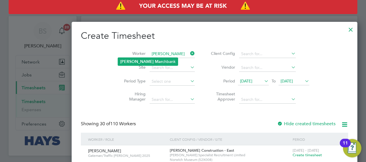
click at [155, 60] on b "Mar" at bounding box center [158, 61] width 7 height 5
type input "[PERSON_NAME]"
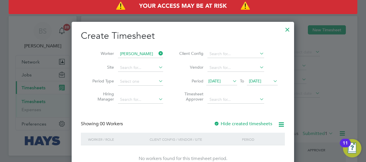
click at [230, 124] on label "Hide created timesheets" at bounding box center [243, 124] width 58 height 6
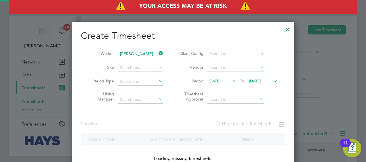
click at [230, 124] on label "Hide created timesheets" at bounding box center [243, 124] width 57 height 6
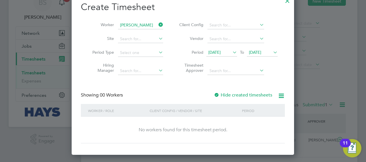
click at [233, 98] on div "Hide created timesheets" at bounding box center [244, 95] width 60 height 6
click at [232, 97] on label "Hide created timesheets" at bounding box center [243, 95] width 58 height 6
click at [221, 51] on span "[DATE]" at bounding box center [214, 52] width 12 height 5
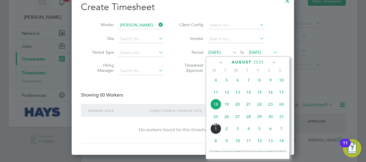
drag, startPoint x: 283, startPoint y: 94, endPoint x: 277, endPoint y: 84, distance: 11.6
click at [283, 94] on span "17" at bounding box center [281, 92] width 11 height 11
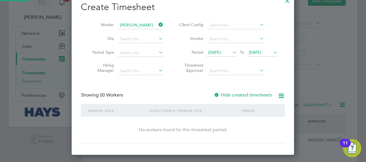
click at [264, 48] on li "Period [DATE] To [DATE]" at bounding box center [227, 53] width 115 height 14
click at [261, 51] on span "[DATE]" at bounding box center [255, 52] width 12 height 5
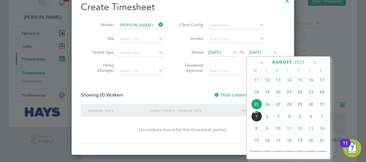
click at [258, 119] on span "[DATE]" at bounding box center [256, 116] width 11 height 11
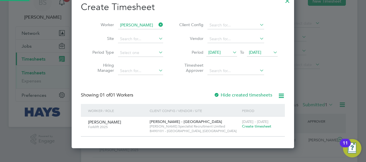
click at [248, 95] on label "Hide created timesheets" at bounding box center [243, 95] width 58 height 6
click at [247, 95] on label "Hide created timesheets" at bounding box center [243, 95] width 58 height 6
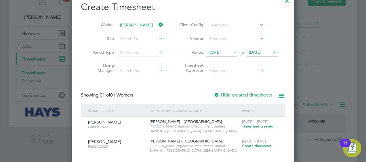
click at [259, 125] on span "Timesheet created" at bounding box center [257, 126] width 31 height 5
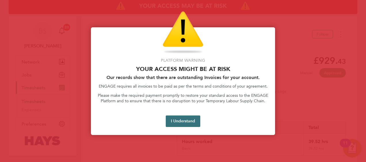
click at [197, 119] on button "I Understand" at bounding box center [183, 122] width 35 height 12
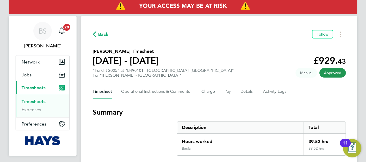
drag, startPoint x: 127, startPoint y: 130, endPoint x: 188, endPoint y: 125, distance: 60.7
click at [188, 125] on div "BS [PERSON_NAME] Notifications 20 Applications: Network Businesses Sites Worker…" at bounding box center [183, 131] width 366 height 263
click at [32, 103] on link "Timesheets" at bounding box center [34, 101] width 24 height 5
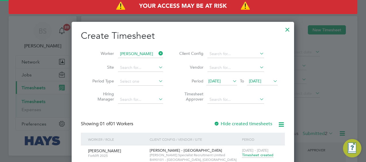
scroll to position [14, 50]
click at [158, 54] on icon at bounding box center [158, 54] width 0 height 8
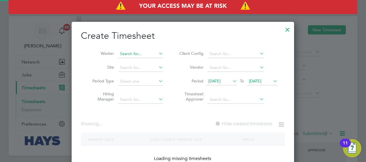
click at [148, 54] on input at bounding box center [140, 54] width 45 height 8
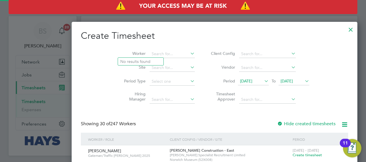
scroll to position [1150, 223]
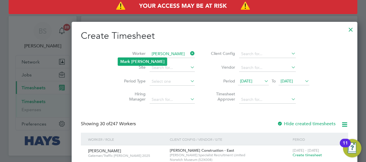
click at [146, 61] on li "[PERSON_NAME]" at bounding box center [142, 62] width 49 height 8
type input "[PERSON_NAME]"
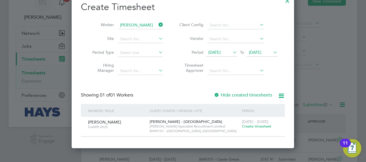
scroll to position [64, 0]
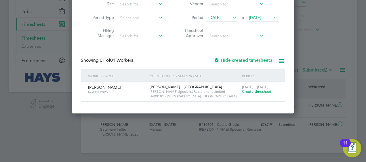
click at [256, 92] on span "Create timesheet" at bounding box center [256, 91] width 29 height 5
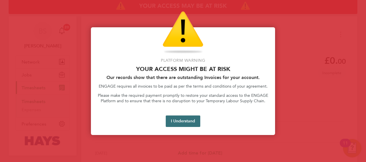
click at [179, 122] on button "I Understand" at bounding box center [183, 122] width 35 height 12
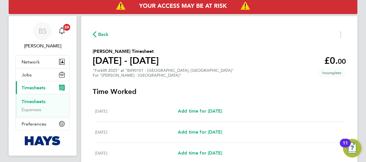
drag, startPoint x: 39, startPoint y: 100, endPoint x: 44, endPoint y: 98, distance: 5.7
click at [39, 100] on link "Timesheets" at bounding box center [34, 101] width 24 height 5
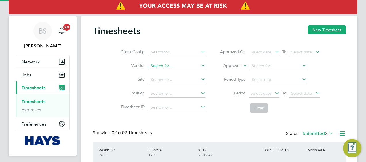
scroll to position [14, 50]
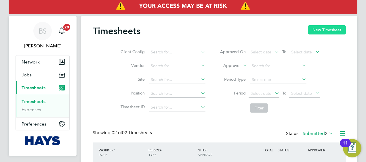
click at [317, 27] on button "New Timesheet" at bounding box center [327, 29] width 38 height 9
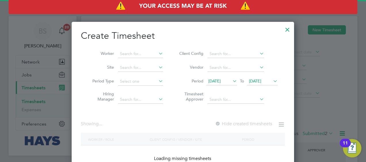
scroll to position [1002, 223]
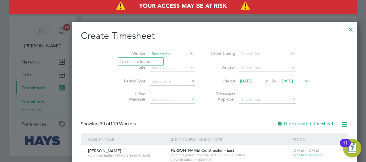
click at [150, 55] on input at bounding box center [172, 54] width 45 height 8
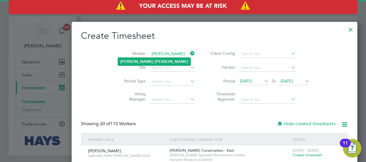
click at [155, 60] on b "[PERSON_NAME]" at bounding box center [171, 61] width 33 height 5
type input "[PERSON_NAME]"
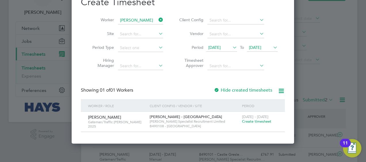
scroll to position [64, 0]
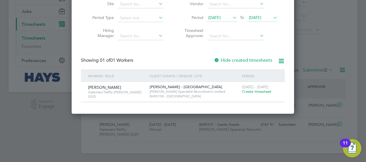
click at [252, 92] on span "Create timesheet" at bounding box center [256, 91] width 29 height 5
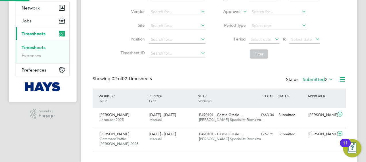
scroll to position [33, 0]
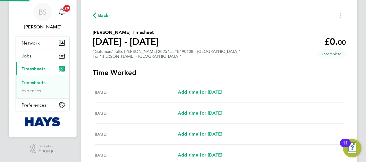
scroll to position [4, 0]
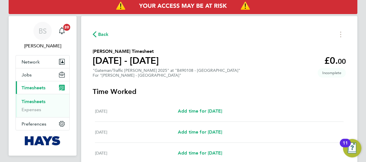
click at [42, 102] on link "Timesheets" at bounding box center [34, 101] width 24 height 5
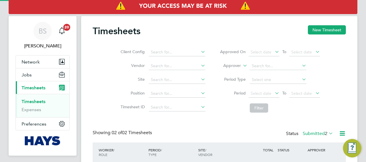
scroll to position [14, 50]
click at [327, 31] on button "New Timesheet" at bounding box center [327, 29] width 38 height 9
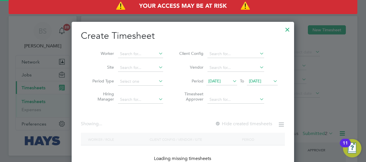
scroll to position [1002, 223]
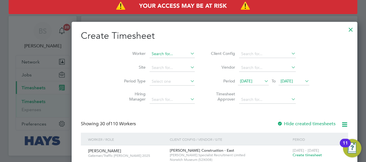
click at [150, 54] on input at bounding box center [172, 54] width 45 height 8
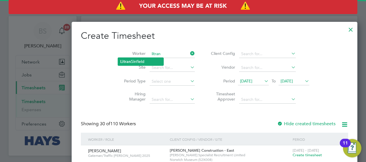
click at [145, 64] on li "Litran Sinfield" at bounding box center [140, 62] width 45 height 8
type input "Litran Sinfield"
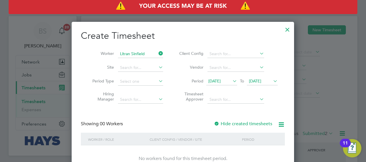
scroll to position [162, 223]
click at [243, 125] on label "Hide created timesheets" at bounding box center [243, 124] width 58 height 6
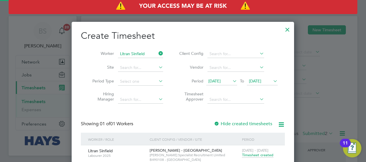
scroll to position [29, 0]
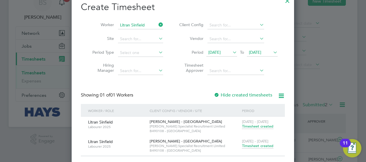
click at [253, 147] on span "Timesheet created" at bounding box center [257, 146] width 31 height 5
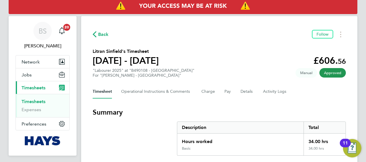
scroll to position [32, 0]
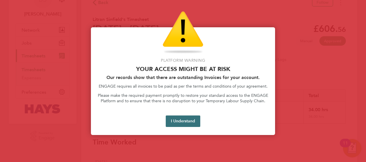
click at [179, 122] on button "I Understand" at bounding box center [183, 122] width 35 height 12
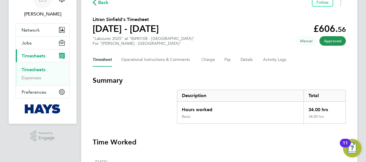
click at [31, 69] on link "Timesheets" at bounding box center [34, 69] width 24 height 5
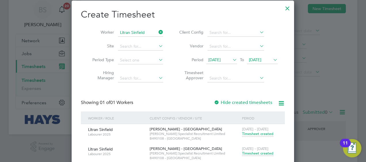
scroll to position [29, 0]
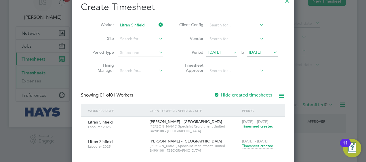
click at [253, 144] on div "[DATE] - [DATE] Timesheet created" at bounding box center [260, 144] width 39 height 16
click at [258, 146] on span "Timesheet created" at bounding box center [257, 146] width 31 height 5
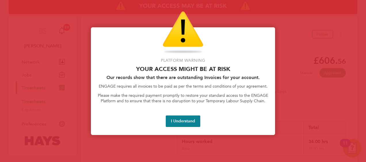
click at [177, 124] on button "I Understand" at bounding box center [183, 122] width 35 height 12
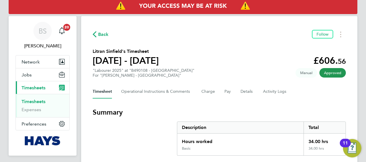
click at [32, 102] on link "Timesheets" at bounding box center [34, 101] width 24 height 5
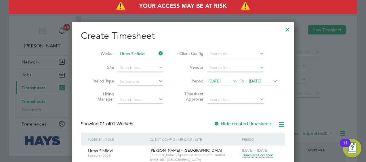
click at [158, 52] on icon at bounding box center [158, 54] width 0 height 8
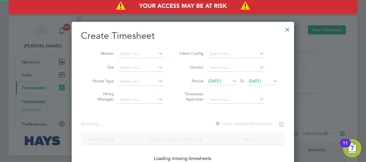
scroll to position [162, 223]
click at [146, 56] on input at bounding box center [140, 54] width 45 height 8
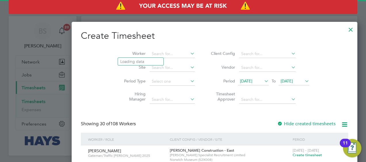
scroll to position [1002, 223]
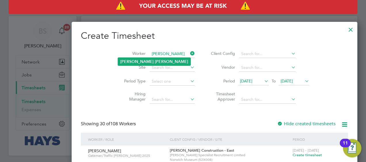
click at [155, 60] on b "[PERSON_NAME]" at bounding box center [171, 61] width 33 height 5
type input "[PERSON_NAME]"
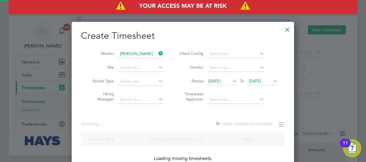
scroll to position [155, 223]
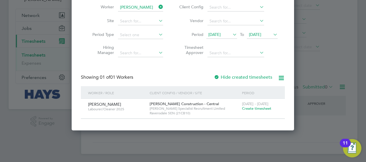
click at [264, 109] on span "Create timesheet" at bounding box center [256, 108] width 29 height 5
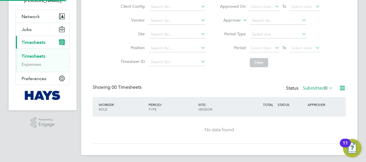
scroll to position [19, 0]
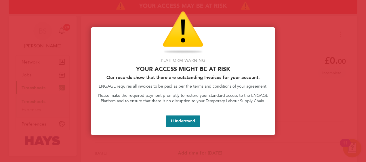
click at [184, 118] on button "I Understand" at bounding box center [183, 122] width 35 height 12
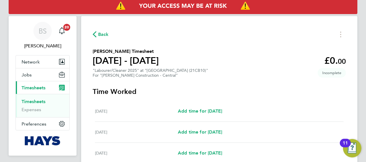
click at [44, 102] on link "Timesheets" at bounding box center [34, 101] width 24 height 5
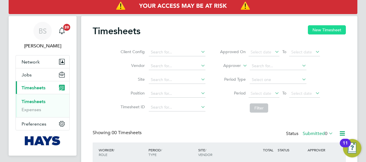
click at [318, 30] on button "New Timesheet" at bounding box center [327, 29] width 38 height 9
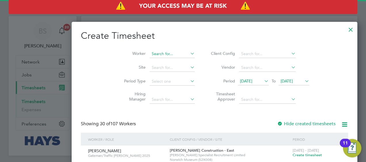
scroll to position [1002, 223]
click at [150, 56] on input at bounding box center [172, 54] width 45 height 8
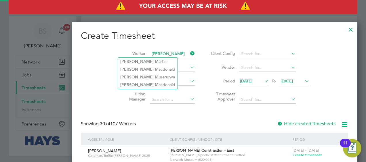
type input "[PERSON_NAME]"
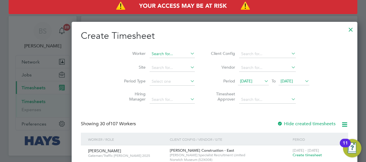
click at [150, 53] on input at bounding box center [172, 54] width 45 height 8
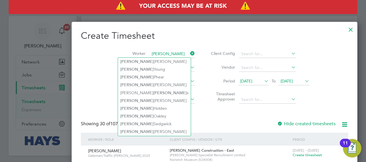
type input "[PERSON_NAME]"
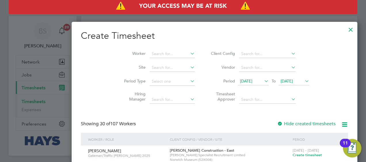
click at [150, 52] on input at bounding box center [172, 54] width 45 height 8
click at [150, 51] on input at bounding box center [172, 54] width 45 height 8
click at [137, 58] on li "[PERSON_NAME]" at bounding box center [154, 62] width 73 height 8
type input "[PERSON_NAME]"
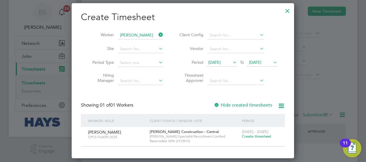
scroll to position [19, 0]
click at [247, 137] on span "Create timesheet" at bounding box center [256, 136] width 29 height 5
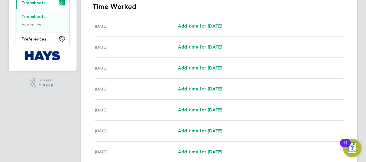
scroll to position [110, 0]
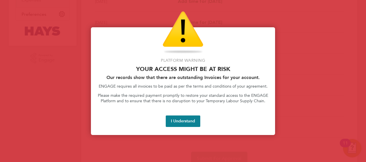
drag, startPoint x: 181, startPoint y: 116, endPoint x: 181, endPoint y: 103, distance: 13.2
click at [181, 116] on button "I Understand" at bounding box center [183, 122] width 35 height 12
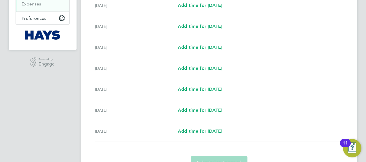
scroll to position [115, 0]
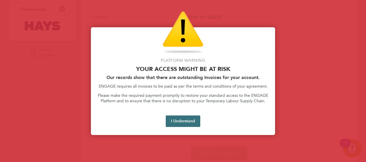
click at [180, 120] on button "I Understand" at bounding box center [183, 122] width 35 height 12
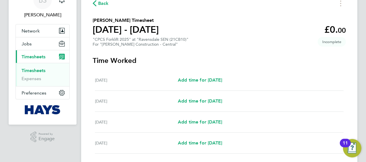
scroll to position [0, 0]
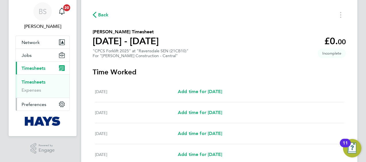
click at [40, 100] on ul "BS [PERSON_NAME] Notifications 20 Applications: Network Businesses Sites Worker…" at bounding box center [43, 64] width 54 height 135
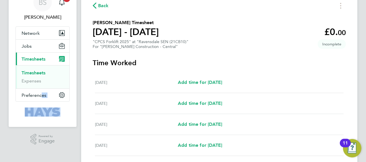
drag, startPoint x: 40, startPoint y: 100, endPoint x: 37, endPoint y: 57, distance: 42.7
click at [37, 57] on span "Timesheets" at bounding box center [34, 58] width 24 height 5
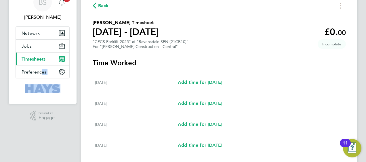
click at [38, 59] on span "Timesheets" at bounding box center [34, 58] width 24 height 5
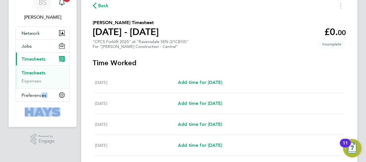
click at [39, 72] on link "Timesheets" at bounding box center [34, 72] width 24 height 5
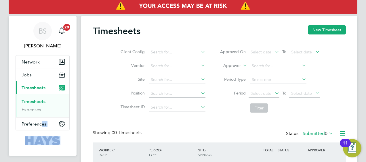
drag, startPoint x: 323, startPoint y: 32, endPoint x: 289, endPoint y: 49, distance: 38.1
click at [322, 32] on button "New Timesheet" at bounding box center [327, 29] width 38 height 9
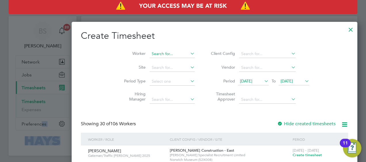
scroll to position [1002, 223]
click at [150, 52] on input at bounding box center [172, 54] width 45 height 8
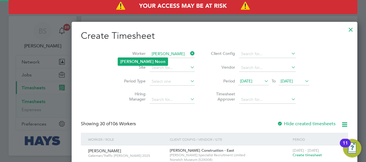
click at [155, 62] on b "Noon" at bounding box center [160, 61] width 11 height 5
type input "[PERSON_NAME]"
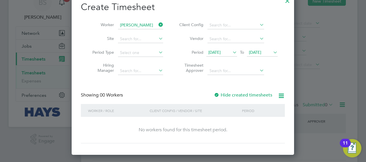
scroll to position [47, 0]
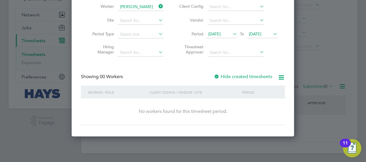
click at [237, 74] on label "Hide created timesheets" at bounding box center [243, 77] width 58 height 6
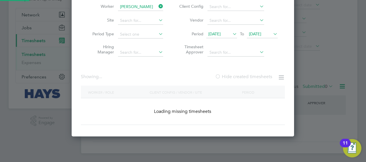
scroll to position [162, 223]
click at [237, 75] on label "Hide created timesheets" at bounding box center [243, 77] width 57 height 6
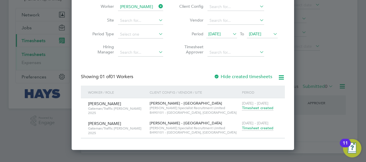
click at [252, 127] on span "Timesheet created" at bounding box center [257, 128] width 31 height 5
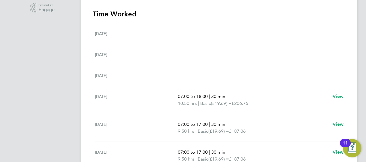
scroll to position [189, 0]
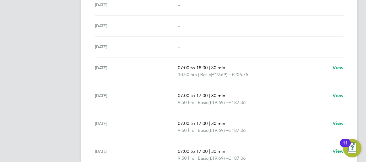
click at [218, 83] on div "[DATE] 07:00 to 18:00 | 30 min 10.50 hrs | Basic (£19.69) = £206.75 View" at bounding box center [219, 72] width 249 height 28
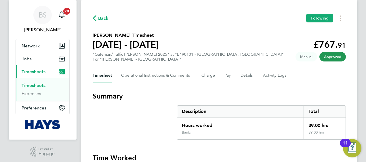
scroll to position [0, 0]
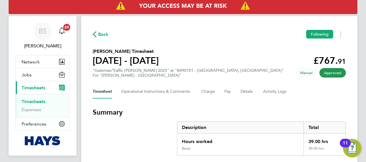
click at [37, 102] on link "Timesheets" at bounding box center [34, 101] width 24 height 5
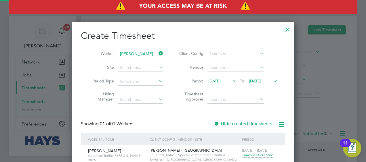
scroll to position [175, 223]
click at [221, 83] on span "[DATE]" at bounding box center [214, 81] width 12 height 5
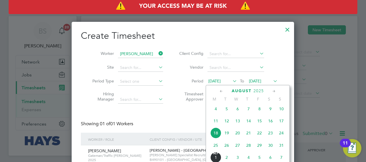
drag, startPoint x: 323, startPoint y: 77, endPoint x: 237, endPoint y: 95, distance: 87.3
click at [322, 77] on div at bounding box center [183, 81] width 366 height 162
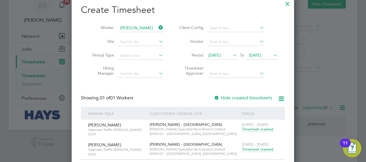
scroll to position [47, 0]
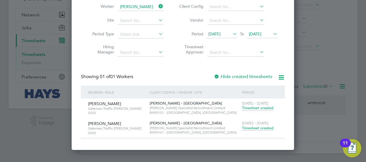
click at [259, 107] on span "Timesheet created" at bounding box center [257, 108] width 31 height 5
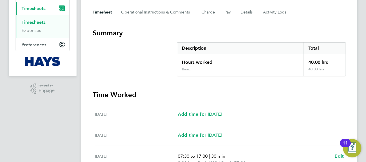
scroll to position [73, 0]
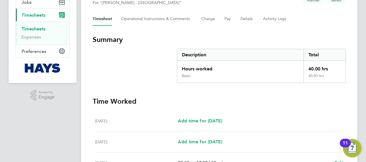
drag, startPoint x: 310, startPoint y: 69, endPoint x: 329, endPoint y: 73, distance: 18.9
click at [310, 69] on div "40.00 hrs" at bounding box center [325, 67] width 42 height 13
drag, startPoint x: 71, startPoint y: 20, endPoint x: 67, endPoint y: 9, distance: 10.8
click at [67, 9] on app-nav-sections-wrapper "BS [PERSON_NAME] Notifications 20 Applications: Network Businesses Sites Worker…" at bounding box center [43, 13] width 68 height 140
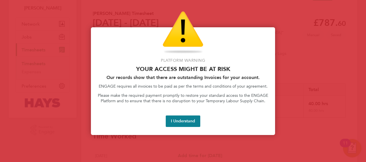
scroll to position [0, 0]
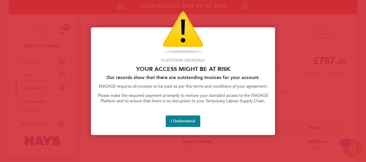
drag, startPoint x: 185, startPoint y: 122, endPoint x: 206, endPoint y: 115, distance: 22.0
click at [185, 120] on button "I Understand" at bounding box center [183, 122] width 35 height 12
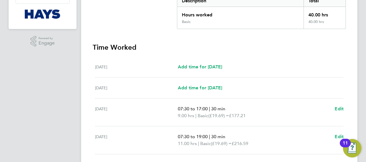
scroll to position [115, 0]
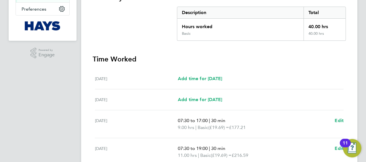
drag, startPoint x: 329, startPoint y: 26, endPoint x: 304, endPoint y: 28, distance: 24.6
click at [304, 28] on div "40.00 hrs" at bounding box center [325, 25] width 42 height 13
drag, startPoint x: 304, startPoint y: 28, endPoint x: 310, endPoint y: 69, distance: 41.9
click at [310, 69] on div "[DATE] Add time for [DATE] Add time for [DATE]" at bounding box center [219, 79] width 249 height 21
drag, startPoint x: 310, startPoint y: 27, endPoint x: 358, endPoint y: 24, distance: 47.4
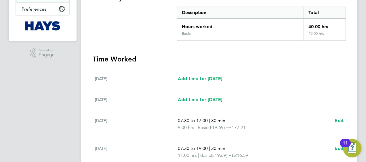
click at [357, 24] on div "Back Follow [PERSON_NAME] Timesheet [DATE] - [DATE] £787. 60 "Gateman/Traffic […" at bounding box center [219, 93] width 276 height 384
drag, startPoint x: 358, startPoint y: 24, endPoint x: 297, endPoint y: 92, distance: 91.0
click at [300, 80] on div "Add time for [DATE] Add time for [DATE]" at bounding box center [261, 78] width 166 height 7
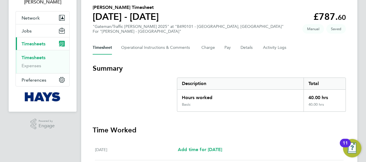
scroll to position [0, 0]
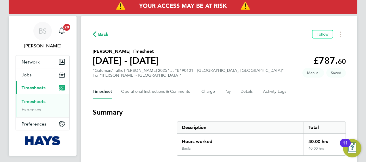
drag, startPoint x: 33, startPoint y: 102, endPoint x: 46, endPoint y: 102, distance: 13.5
click at [33, 102] on link "Timesheets" at bounding box center [34, 101] width 24 height 5
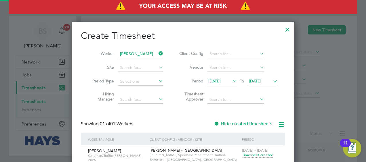
scroll to position [175, 223]
click at [158, 51] on icon at bounding box center [158, 54] width 0 height 8
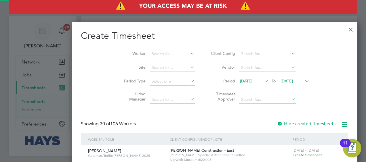
scroll to position [1002, 223]
click at [150, 55] on input at bounding box center [172, 54] width 45 height 8
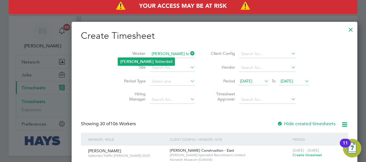
click at [131, 60] on b "[PERSON_NAME]" at bounding box center [136, 61] width 33 height 5
type input "[PERSON_NAME]"
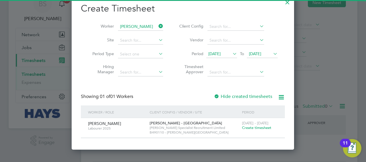
scroll to position [47, 0]
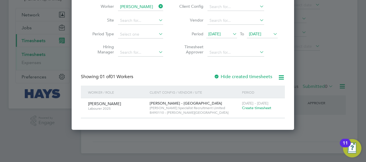
click at [258, 109] on span "Create timesheet" at bounding box center [256, 108] width 29 height 5
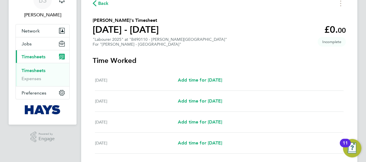
scroll to position [58, 0]
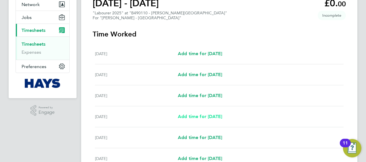
click at [198, 114] on span "Add time for [DATE]" at bounding box center [200, 116] width 44 height 5
select select "30"
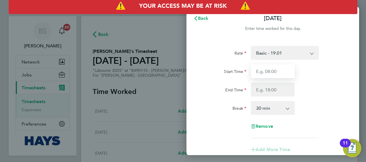
click at [280, 75] on input "Start Time" at bounding box center [273, 72] width 44 height 14
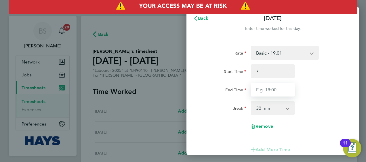
type input "07:00"
click at [274, 91] on input "End Time" at bounding box center [273, 90] width 44 height 14
type input "1"
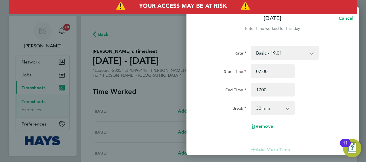
type input "17:00"
click at [327, 104] on div "Break 0 min 15 min 30 min 45 min 60 min 75 min 90 min" at bounding box center [272, 108] width 145 height 14
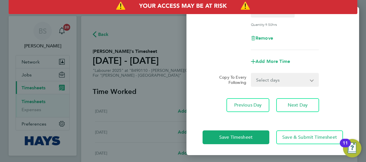
click at [285, 82] on select "Select days Day [DATE] [DATE] [DATE]" at bounding box center [282, 80] width 60 height 13
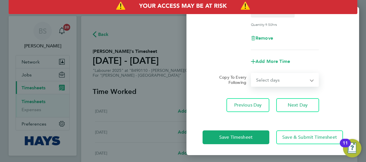
select select "DAY"
click at [252, 74] on select "Select days Day [DATE] [DATE] [DATE]" at bounding box center [282, 80] width 60 height 13
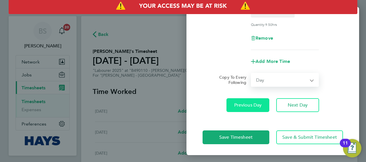
select select "[DATE]"
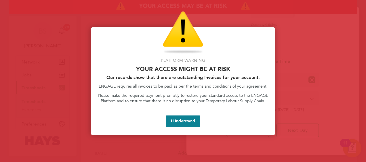
drag, startPoint x: 181, startPoint y: 120, endPoint x: 256, endPoint y: 115, distance: 75.0
click at [184, 117] on button "I Understand" at bounding box center [183, 122] width 35 height 12
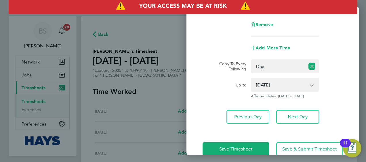
scroll to position [123, 0]
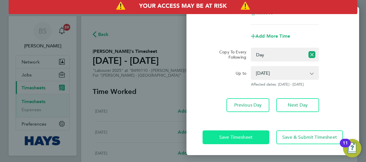
click at [243, 133] on button "Save Timesheet" at bounding box center [236, 138] width 67 height 14
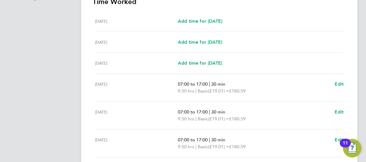
scroll to position [246, 0]
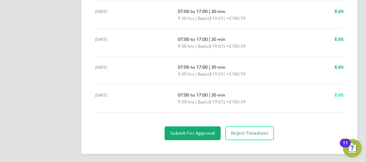
click at [338, 93] on span "Edit" at bounding box center [339, 94] width 9 height 5
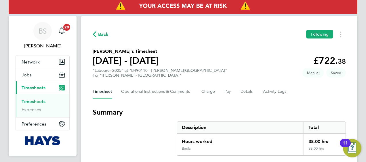
select select "30"
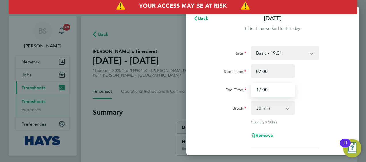
click at [280, 90] on input "17:00" at bounding box center [273, 90] width 44 height 14
drag, startPoint x: 278, startPoint y: 90, endPoint x: 221, endPoint y: 88, distance: 57.9
click at [221, 88] on div "End Time 17:00" at bounding box center [272, 90] width 145 height 14
type input "16:30"
click at [332, 111] on div "Break 0 min 15 min 30 min 45 min 60 min 75 min 90 min" at bounding box center [272, 108] width 145 height 14
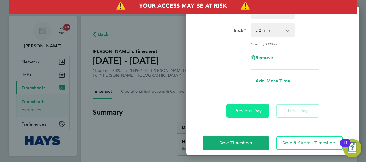
scroll to position [84, 0]
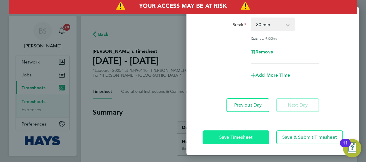
click at [248, 136] on span "Save Timesheet" at bounding box center [235, 138] width 33 height 6
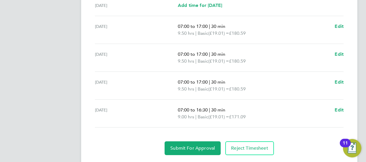
scroll to position [246, 0]
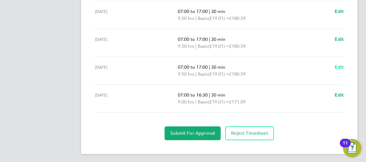
click at [340, 69] on span "Edit" at bounding box center [339, 67] width 9 height 5
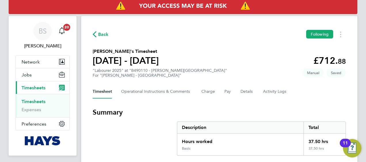
select select "30"
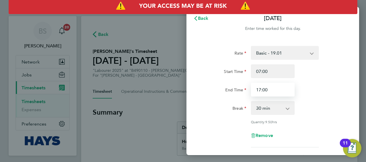
drag, startPoint x: 278, startPoint y: 88, endPoint x: 266, endPoint y: 89, distance: 13.0
click at [266, 89] on input "17:00" at bounding box center [273, 90] width 44 height 14
click at [285, 96] on input "17:00" at bounding box center [273, 90] width 44 height 14
click at [277, 93] on input "17:00" at bounding box center [273, 90] width 44 height 14
click at [274, 90] on input "17:00" at bounding box center [273, 90] width 44 height 14
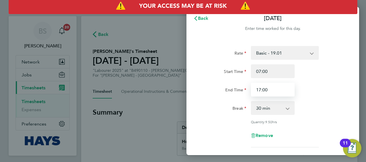
click at [274, 90] on input "17:00" at bounding box center [273, 90] width 44 height 14
type input "1"
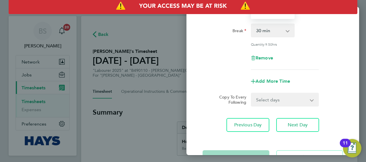
scroll to position [98, 0]
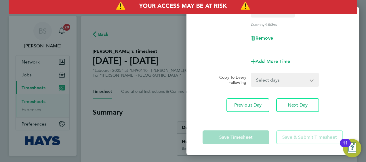
type input "16:30"
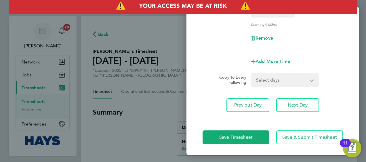
drag, startPoint x: 318, startPoint y: 61, endPoint x: 304, endPoint y: 73, distance: 18.4
click at [318, 61] on div "Add More Time" at bounding box center [272, 62] width 145 height 14
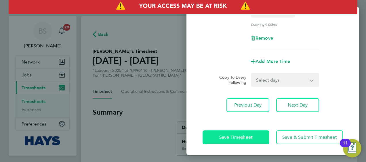
click at [257, 138] on button "Save Timesheet" at bounding box center [236, 138] width 67 height 14
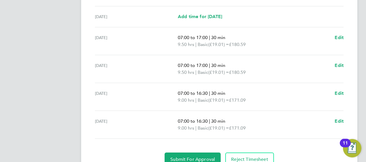
scroll to position [246, 0]
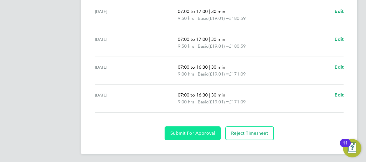
click at [187, 128] on button "Submit For Approval" at bounding box center [193, 134] width 56 height 14
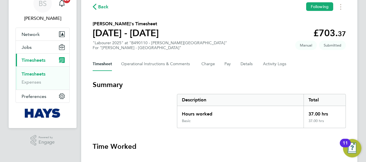
scroll to position [0, 0]
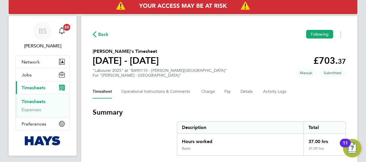
click at [41, 101] on link "Timesheets" at bounding box center [34, 101] width 24 height 5
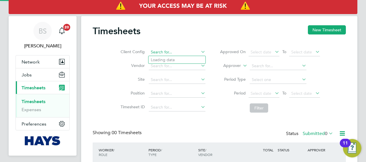
drag, startPoint x: 180, startPoint y: 53, endPoint x: 212, endPoint y: 50, distance: 32.4
click at [180, 53] on input at bounding box center [177, 52] width 57 height 8
click at [307, 28] on div "Timesheets New Timesheet" at bounding box center [219, 33] width 253 height 17
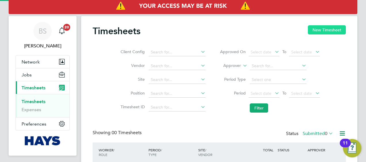
drag, startPoint x: 316, startPoint y: 29, endPoint x: 311, endPoint y: 31, distance: 5.0
click at [316, 29] on button "New Timesheet" at bounding box center [327, 29] width 38 height 9
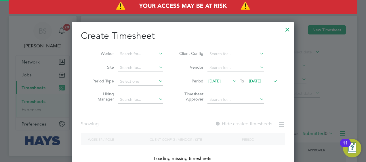
scroll to position [162, 223]
click at [139, 55] on input at bounding box center [140, 54] width 45 height 8
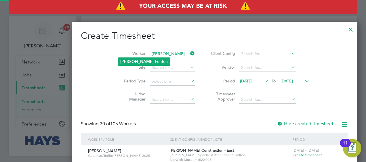
click at [155, 62] on b "Fent" at bounding box center [159, 61] width 8 height 5
type input "[PERSON_NAME]"
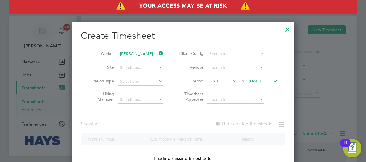
scroll to position [162, 223]
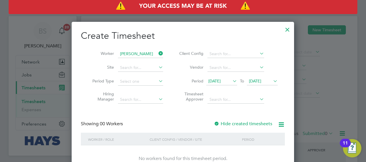
click at [236, 123] on label "Hide created timesheets" at bounding box center [243, 124] width 58 height 6
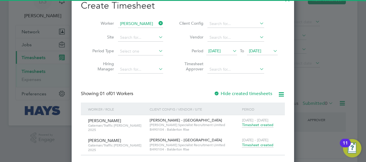
scroll to position [47, 0]
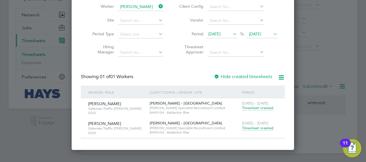
click at [256, 127] on span "Timesheet created" at bounding box center [257, 128] width 31 height 5
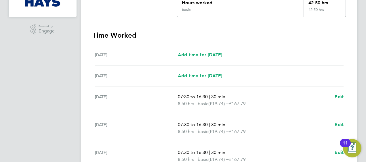
scroll to position [144, 0]
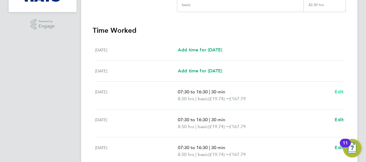
click at [339, 91] on span "Edit" at bounding box center [339, 91] width 9 height 5
select select "30"
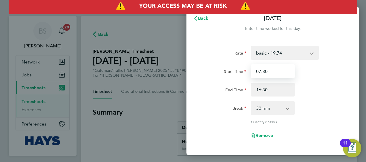
drag, startPoint x: 272, startPoint y: 75, endPoint x: 190, endPoint y: 73, distance: 82.7
click at [187, 66] on div "Rate basic - 19.74 Overtime - 28.31 Start Time 07:30 End Time 16:30 Break 0 min…" at bounding box center [273, 128] width 173 height 178
drag, startPoint x: 268, startPoint y: 71, endPoint x: 280, endPoint y: 75, distance: 13.3
click at [268, 71] on input "0" at bounding box center [273, 72] width 44 height 14
drag, startPoint x: 283, startPoint y: 70, endPoint x: 279, endPoint y: 70, distance: 4.0
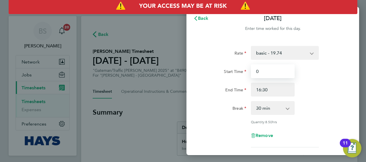
click at [281, 70] on input "0" at bounding box center [273, 72] width 44 height 14
type input "00:00"
click at [315, 77] on div "Start Time 00:00" at bounding box center [272, 72] width 145 height 14
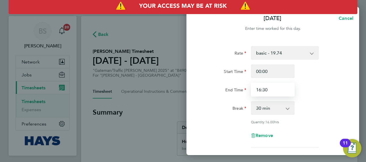
click at [273, 88] on input "16:30" at bounding box center [273, 90] width 44 height 14
drag, startPoint x: 227, startPoint y: 90, endPoint x: 199, endPoint y: 89, distance: 28.5
click at [199, 89] on div "Rate basic - 19.74 Overtime - 28.31 Start Time 00:00 End Time 16:300 Break 0 mi…" at bounding box center [273, 128] width 173 height 178
type input "00:00"
click at [314, 89] on div "End Time 00:00" at bounding box center [272, 90] width 145 height 14
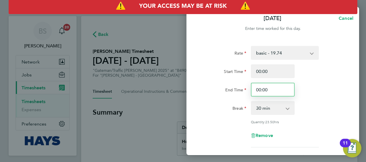
drag, startPoint x: 270, startPoint y: 88, endPoint x: 224, endPoint y: 91, distance: 46.5
click at [224, 91] on div "End Time 00:00" at bounding box center [272, 90] width 145 height 14
click at [271, 135] on span "Remove" at bounding box center [265, 135] width 18 height 5
select select "null"
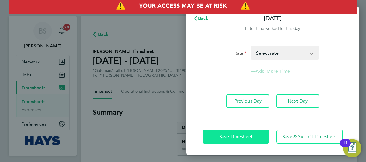
click at [248, 140] on button "Save Timesheet" at bounding box center [236, 137] width 67 height 14
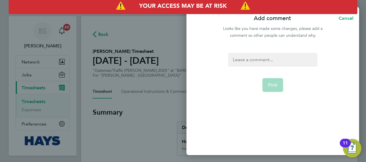
click at [271, 62] on div at bounding box center [272, 60] width 89 height 14
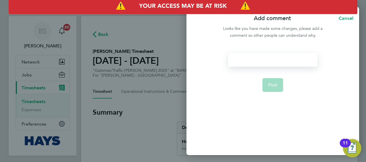
click at [261, 60] on div at bounding box center [272, 60] width 89 height 14
click at [278, 81] on button "Post" at bounding box center [273, 85] width 21 height 14
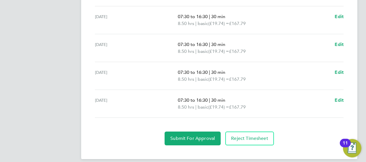
scroll to position [246, 0]
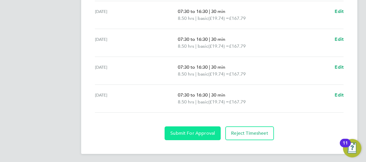
click at [206, 127] on button "Submit For Approval" at bounding box center [193, 134] width 56 height 14
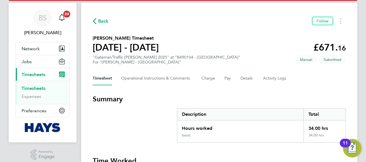
scroll to position [0, 0]
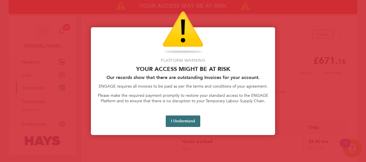
drag, startPoint x: 190, startPoint y: 125, endPoint x: 177, endPoint y: 122, distance: 13.3
click at [189, 124] on button "I Understand" at bounding box center [183, 122] width 35 height 12
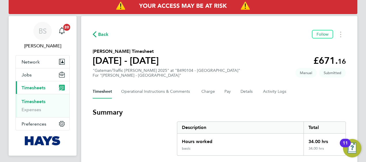
drag, startPoint x: 36, startPoint y: 98, endPoint x: 39, endPoint y: 99, distance: 3.1
click at [36, 98] on ul "Timesheets Expenses" at bounding box center [43, 105] width 54 height 23
drag, startPoint x: 39, startPoint y: 99, endPoint x: 143, endPoint y: 90, distance: 104.9
click at [39, 99] on link "Timesheets" at bounding box center [34, 101] width 24 height 5
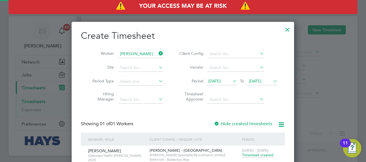
scroll to position [175, 223]
click at [158, 52] on icon at bounding box center [158, 54] width 0 height 8
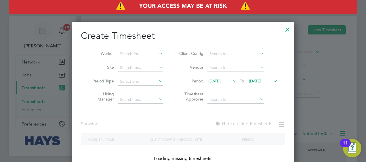
scroll to position [1002, 223]
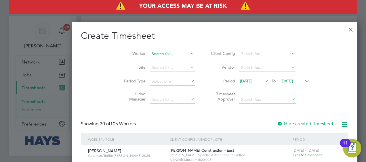
click at [150, 53] on input at bounding box center [172, 54] width 45 height 8
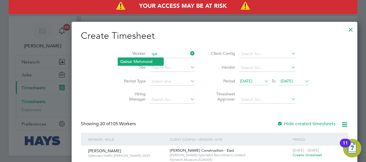
click at [130, 60] on li "Qai sar Mehmood" at bounding box center [140, 62] width 45 height 8
type input "[PERSON_NAME]"
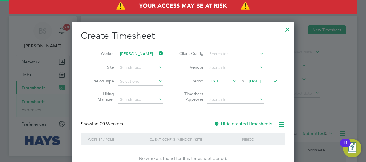
scroll to position [47, 0]
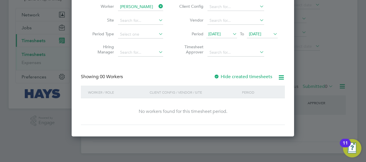
click at [226, 77] on label "Hide created timesheets" at bounding box center [243, 77] width 58 height 6
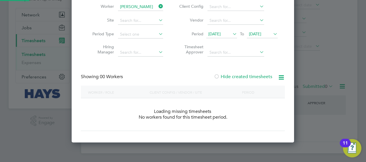
click at [226, 77] on label "Hide created timesheets" at bounding box center [243, 77] width 58 height 6
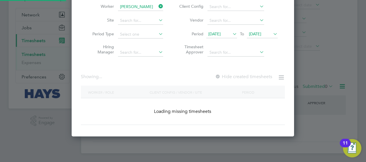
scroll to position [175, 223]
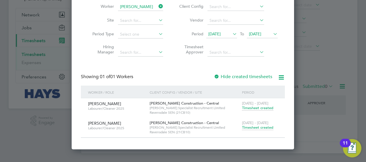
click at [258, 127] on span "Timesheet created" at bounding box center [257, 127] width 31 height 5
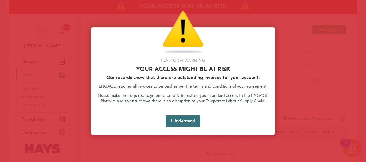
click at [186, 116] on button "I Understand" at bounding box center [183, 122] width 35 height 12
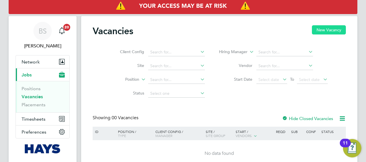
click at [318, 30] on button "New Vacancy" at bounding box center [329, 29] width 34 height 9
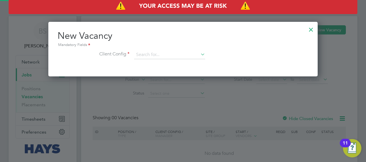
scroll to position [54, 270]
click at [311, 29] on div at bounding box center [311, 28] width 10 height 10
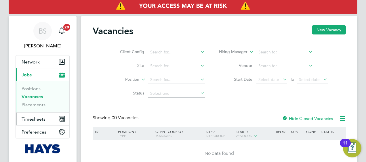
click at [36, 119] on span "Timesheets" at bounding box center [34, 119] width 24 height 5
click at [37, 121] on span "Timesheets" at bounding box center [34, 119] width 24 height 5
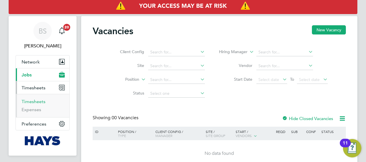
click at [43, 99] on link "Timesheets" at bounding box center [34, 101] width 24 height 5
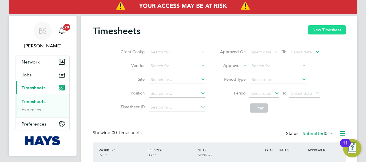
click at [314, 31] on button "New Timesheet" at bounding box center [327, 29] width 38 height 9
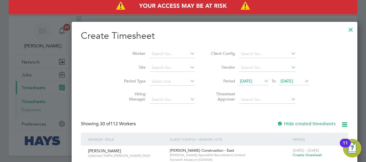
scroll to position [983, 223]
click at [150, 53] on input at bounding box center [172, 54] width 45 height 8
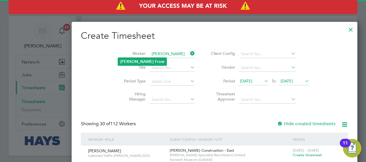
click at [140, 59] on li "Tyrell Frow" at bounding box center [142, 62] width 49 height 8
type input "Tyrell Frow"
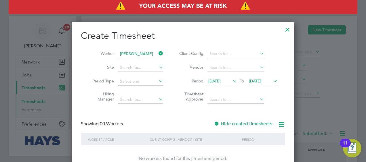
scroll to position [22, 0]
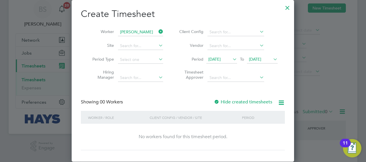
click at [225, 103] on label "Hide created timesheets" at bounding box center [243, 102] width 58 height 6
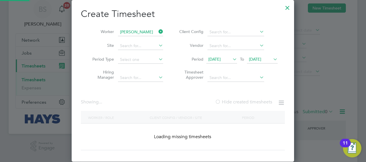
click at [225, 103] on label "Hide created timesheets" at bounding box center [243, 102] width 57 height 6
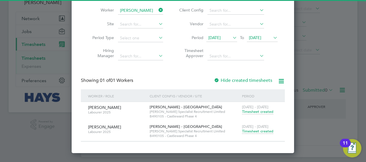
scroll to position [45, 0]
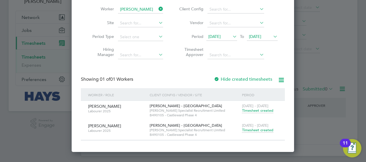
click at [247, 130] on span "Timesheet created" at bounding box center [257, 130] width 31 height 5
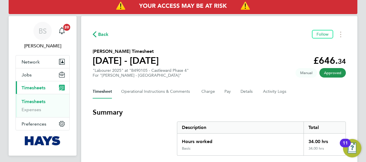
click at [40, 99] on link "Timesheets" at bounding box center [34, 101] width 24 height 5
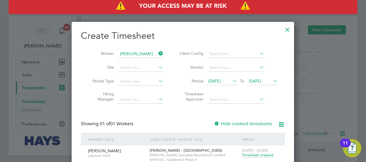
click at [158, 54] on icon at bounding box center [158, 54] width 0 height 8
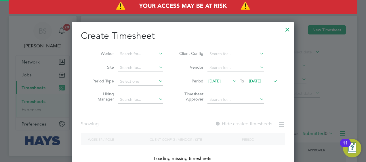
scroll to position [162, 223]
click at [146, 56] on input at bounding box center [140, 54] width 45 height 8
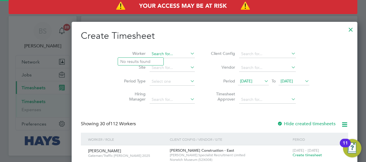
scroll to position [983, 223]
type input "Paul Edwards"
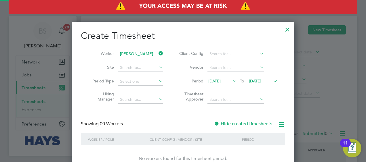
scroll to position [0, 0]
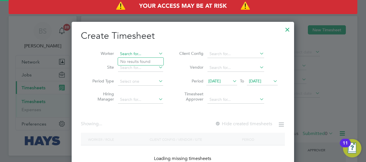
click at [157, 52] on input at bounding box center [140, 54] width 45 height 8
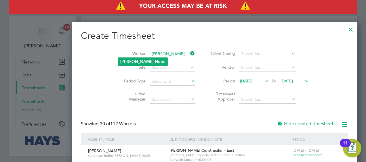
click at [145, 61] on li "Paul Noon" at bounding box center [143, 62] width 50 height 8
type input "[PERSON_NAME]"
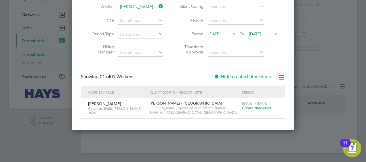
click at [253, 107] on span "Create timesheet" at bounding box center [256, 108] width 29 height 5
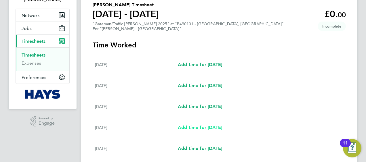
click at [191, 128] on span "Add time for [DATE]" at bounding box center [200, 127] width 44 height 5
select select "30"
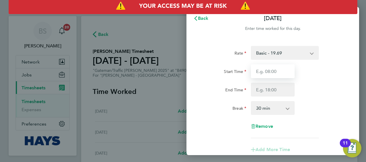
click at [279, 73] on input "Start Time" at bounding box center [273, 72] width 44 height 14
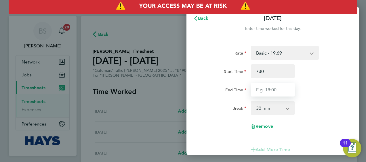
type input "07:30"
click at [280, 86] on input "End Time" at bounding box center [273, 90] width 44 height 14
type input "16:30"
click at [323, 103] on div "Break 0 min 15 min 30 min 45 min 60 min 75 min 90 min" at bounding box center [272, 108] width 145 height 14
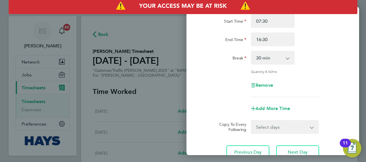
scroll to position [97, 0]
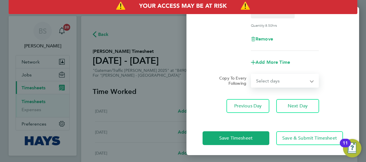
click at [308, 85] on select "Select days Day [DATE] [DATE] [DATE]" at bounding box center [282, 81] width 60 height 13
select select "DAY"
click at [252, 75] on select "Select days Day [DATE] [DATE] [DATE]" at bounding box center [282, 81] width 60 height 13
select select "[DATE]"
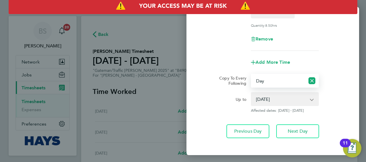
scroll to position [123, 0]
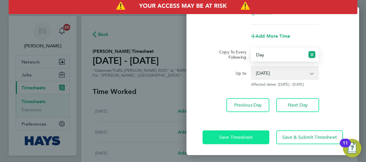
click at [249, 136] on span "Save Timesheet" at bounding box center [235, 138] width 33 height 6
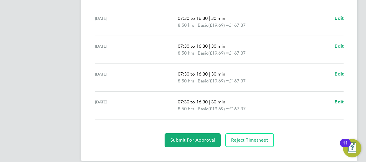
scroll to position [239, 0]
click at [344, 98] on link "Edit" at bounding box center [339, 101] width 9 height 7
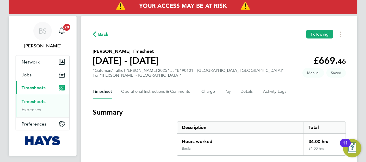
select select "30"
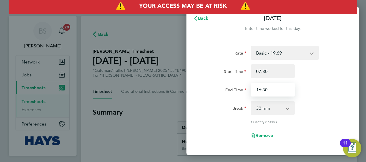
drag, startPoint x: 278, startPoint y: 91, endPoint x: 255, endPoint y: 87, distance: 24.0
click at [255, 87] on input "16:30" at bounding box center [273, 90] width 44 height 14
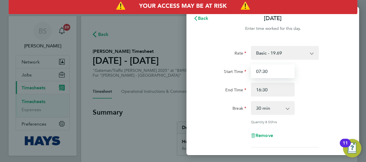
drag, startPoint x: 272, startPoint y: 74, endPoint x: 240, endPoint y: 71, distance: 31.6
click at [240, 71] on div "Start Time 07:30" at bounding box center [272, 72] width 145 height 14
type input "07:00"
click at [323, 103] on div "Break 0 min 15 min 30 min 45 min 60 min 75 min 90 min" at bounding box center [272, 108] width 145 height 14
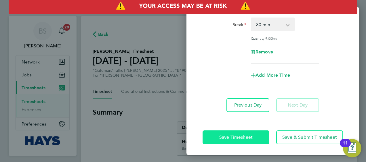
click at [242, 143] on button "Save Timesheet" at bounding box center [236, 138] width 67 height 14
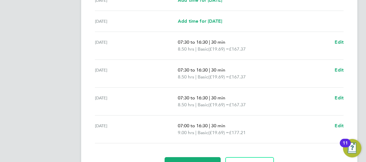
scroll to position [215, 0]
click at [338, 123] on span "Edit" at bounding box center [339, 125] width 9 height 5
select select "30"
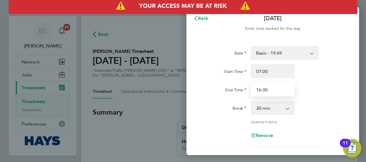
click at [273, 92] on input "16:30" at bounding box center [273, 90] width 44 height 14
drag, startPoint x: 271, startPoint y: 90, endPoint x: 243, endPoint y: 91, distance: 28.0
click at [243, 91] on div "End Time 16:30" at bounding box center [272, 90] width 145 height 14
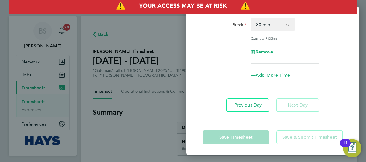
type input "17:00"
click at [326, 55] on div "Remove" at bounding box center [272, 52] width 145 height 14
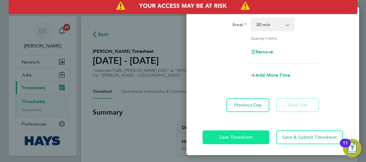
click at [239, 136] on span "Save Timesheet" at bounding box center [235, 138] width 33 height 6
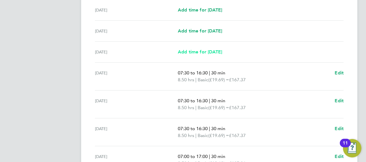
scroll to position [184, 0]
click at [337, 72] on span "Edit" at bounding box center [339, 72] width 9 height 5
select select "30"
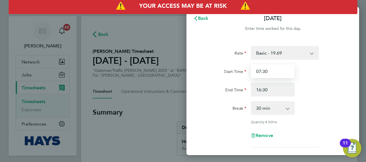
click at [273, 74] on input "07:30" at bounding box center [273, 72] width 44 height 14
type input "07:00"
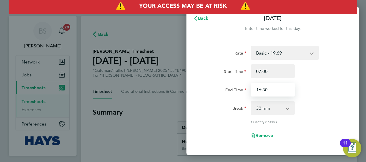
click at [279, 92] on input "16:30" at bounding box center [273, 90] width 44 height 14
type input "1"
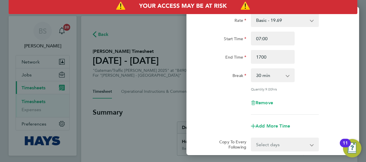
type input "17:00"
click at [315, 112] on div "Rate Basic - 19.69 Weekday OT 39h+ - 28.40 Sat first 4h - 28.40 Sat after 4h - …" at bounding box center [273, 64] width 141 height 102
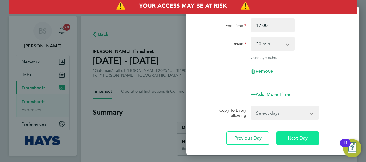
scroll to position [98, 0]
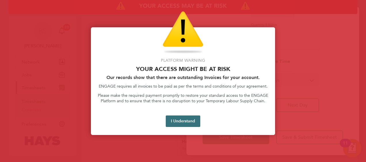
click at [184, 122] on button "I Understand" at bounding box center [183, 122] width 35 height 12
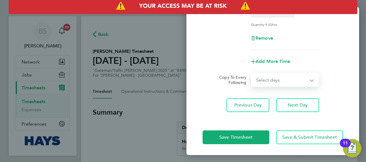
click at [297, 81] on select "Select days Day [DATE] [DATE] [DATE]" at bounding box center [282, 80] width 60 height 13
select select "DAY"
click at [252, 74] on select "Select days Day [DATE] [DATE] [DATE]" at bounding box center [282, 80] width 60 height 13
select select "[DATE]"
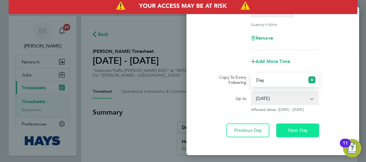
click at [291, 130] on span "Next Day" at bounding box center [298, 131] width 20 height 6
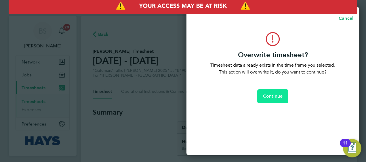
click at [276, 96] on span "Continue" at bounding box center [273, 97] width 20 height 6
select select "0: null"
select select "30"
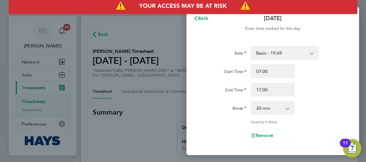
click at [169, 48] on div "Back Wed 27 Aug Enter time worked for this day. Rate Basic - 19.69 Weekday OT 3…" at bounding box center [183, 81] width 366 height 162
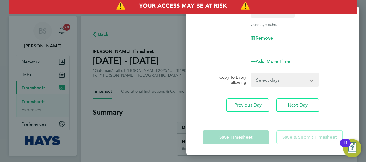
click at [343, 70] on form "Rate Basic - 19.69 Weekday OT 39h+ - 28.40 Sat first 4h - 28.40 Sat after 4h - …" at bounding box center [273, 17] width 141 height 139
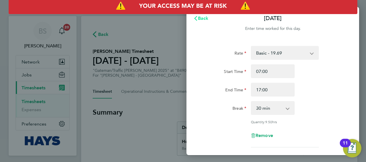
click at [200, 20] on span "Back" at bounding box center [203, 18] width 11 height 5
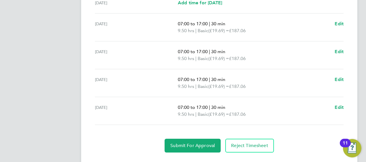
scroll to position [233, 0]
click at [201, 111] on span "Basic" at bounding box center [203, 114] width 11 height 7
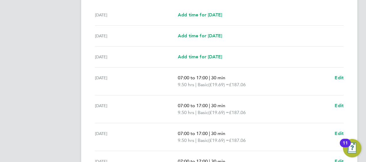
scroll to position [179, 0]
click at [339, 76] on span "Edit" at bounding box center [339, 77] width 9 height 5
select select "30"
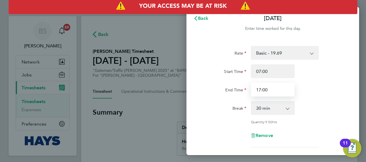
click at [272, 94] on input "17:00" at bounding box center [273, 90] width 44 height 14
type input "1"
type input "18:00"
click at [325, 98] on div "Rate Basic - 19.69 Weekday OT 39h+ - 28.40 Sat first 4h - 28.40 Sat after 4h - …" at bounding box center [273, 97] width 141 height 102
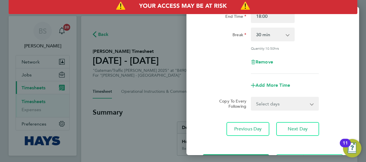
scroll to position [98, 0]
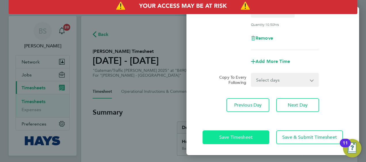
click at [247, 137] on span "Save Timesheet" at bounding box center [235, 138] width 33 height 6
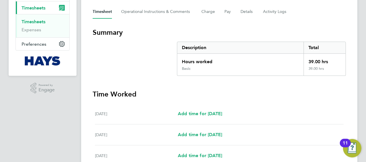
scroll to position [80, 0]
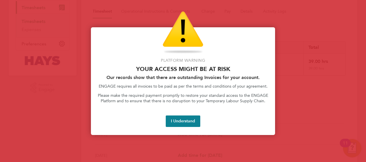
click at [196, 119] on button "I Understand" at bounding box center [183, 122] width 35 height 12
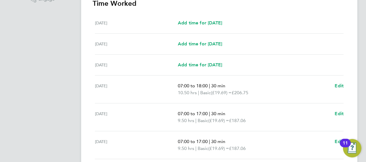
scroll to position [246, 0]
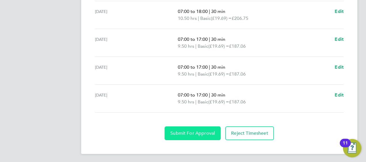
click at [180, 129] on button "Submit For Approval" at bounding box center [193, 134] width 56 height 14
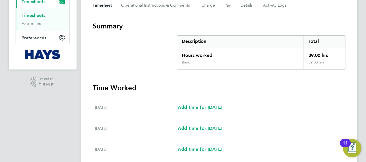
scroll to position [58, 0]
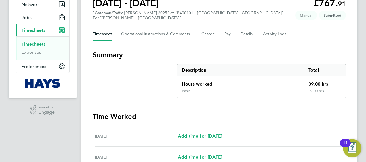
click at [40, 44] on link "Timesheets" at bounding box center [34, 43] width 24 height 5
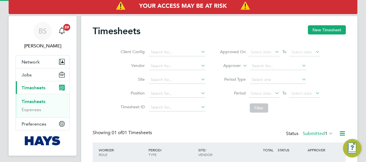
scroll to position [14, 50]
click at [194, 50] on input at bounding box center [177, 52] width 57 height 8
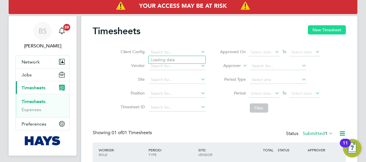
click at [338, 31] on button "New Timesheet" at bounding box center [327, 29] width 38 height 9
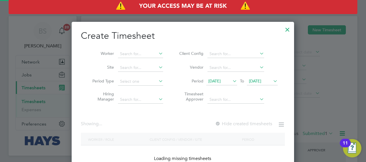
scroll to position [162, 223]
click at [142, 52] on input at bounding box center [140, 54] width 45 height 8
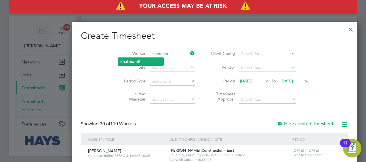
click at [142, 60] on li "Shabnam Bi" at bounding box center [140, 62] width 45 height 8
type input "Shabnam Bi"
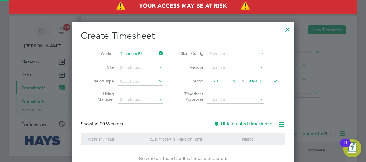
scroll to position [162, 223]
click at [254, 124] on label "Hide created timesheets" at bounding box center [243, 124] width 58 height 6
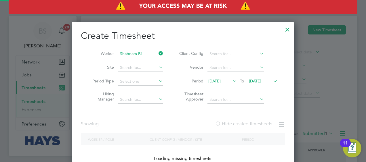
click at [254, 124] on label "Hide created timesheets" at bounding box center [243, 124] width 57 height 6
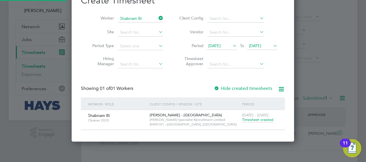
scroll to position [36, 0]
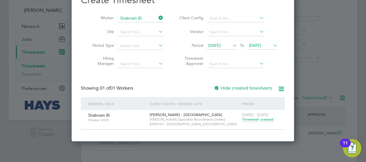
click at [263, 89] on label "Hide created timesheets" at bounding box center [243, 89] width 58 height 6
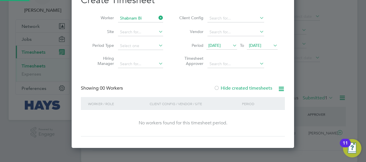
scroll to position [162, 223]
click at [263, 89] on label "Hide created timesheets" at bounding box center [243, 89] width 58 height 6
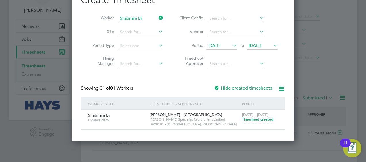
click at [261, 47] on span "[DATE]" at bounding box center [255, 45] width 12 height 5
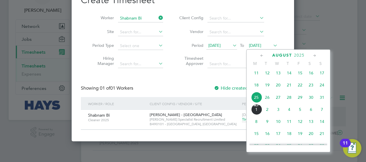
click at [260, 112] on span "[DATE]" at bounding box center [256, 109] width 11 height 11
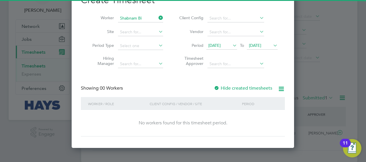
click at [264, 86] on label "Hide created timesheets" at bounding box center [243, 89] width 58 height 6
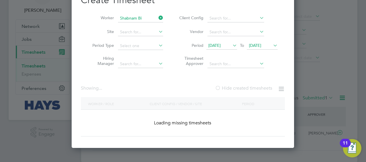
click at [264, 86] on label "Hide created timesheets" at bounding box center [243, 89] width 57 height 6
